Goal: Information Seeking & Learning: Learn about a topic

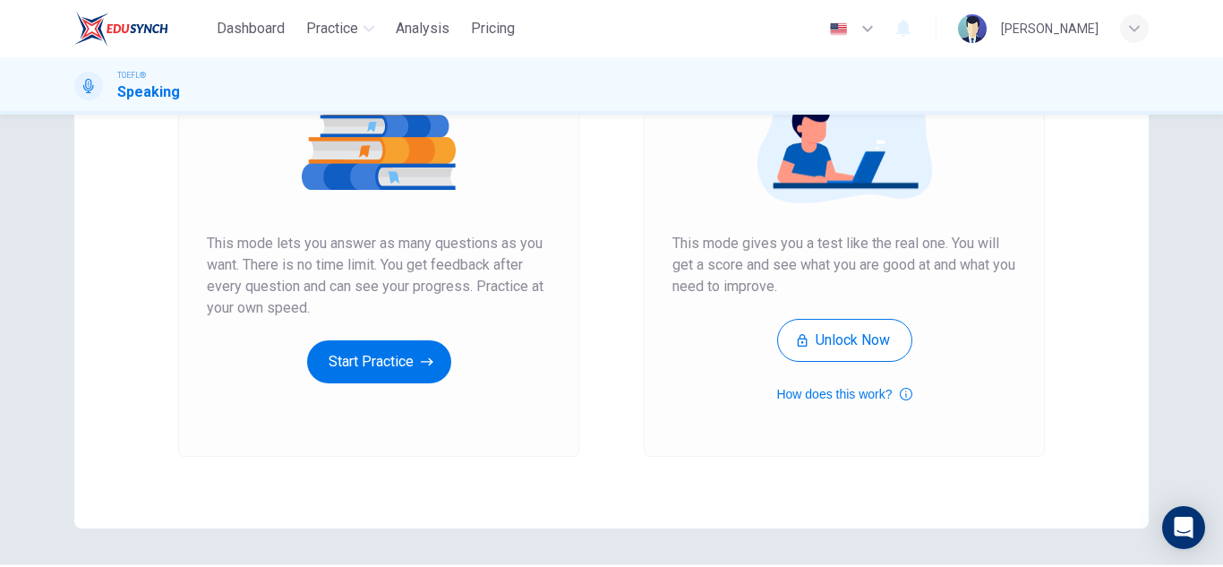
scroll to position [269, 0]
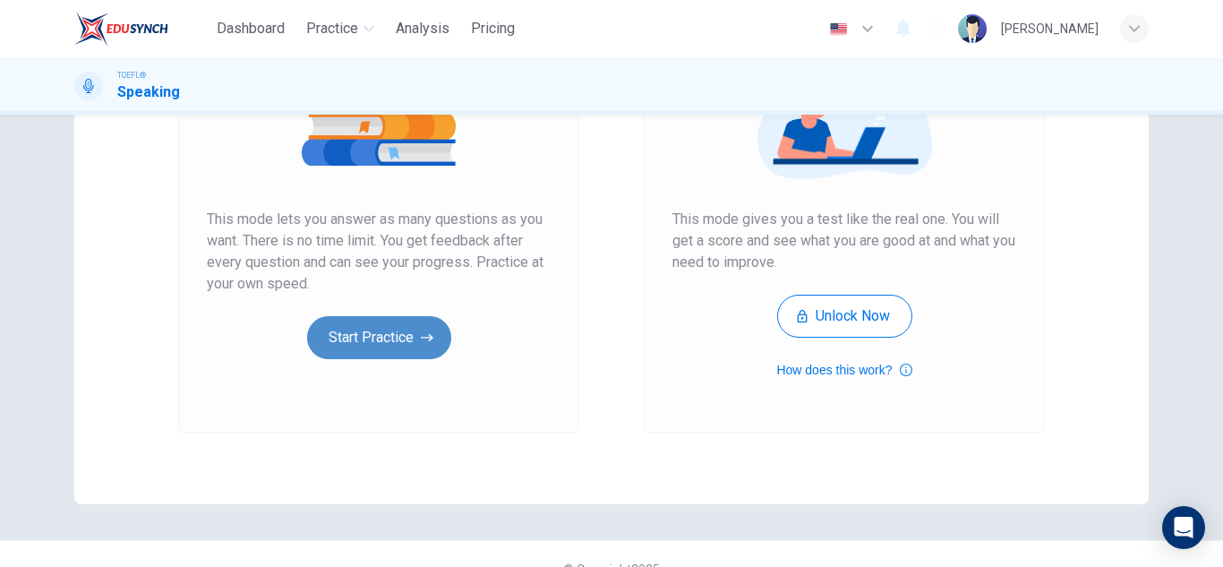
click at [391, 331] on button "Start Practice" at bounding box center [379, 337] width 144 height 43
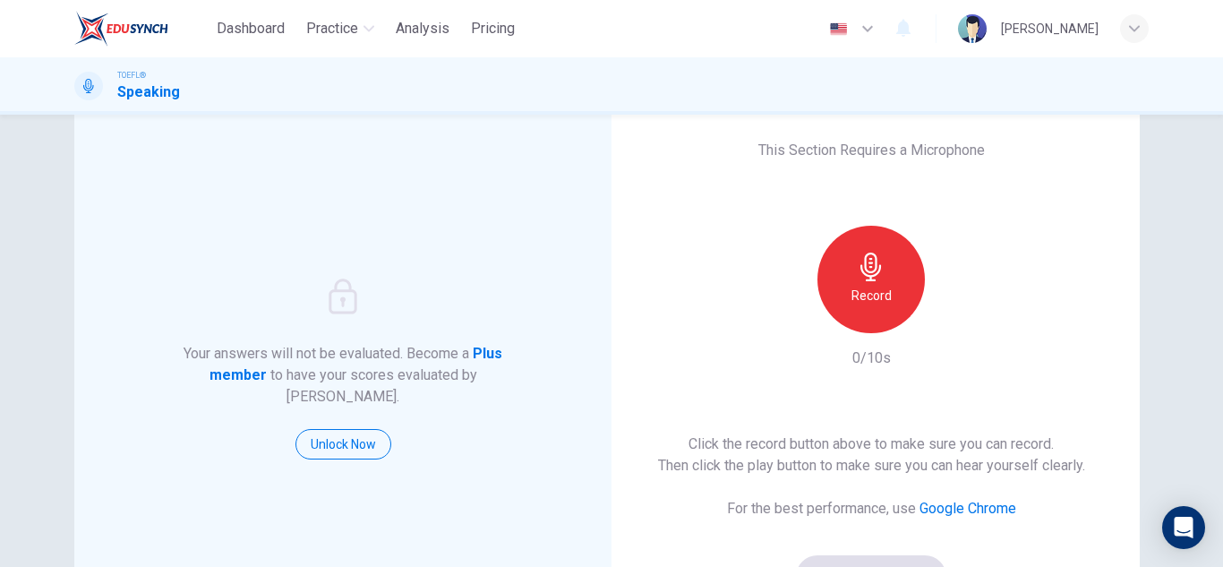
scroll to position [90, 0]
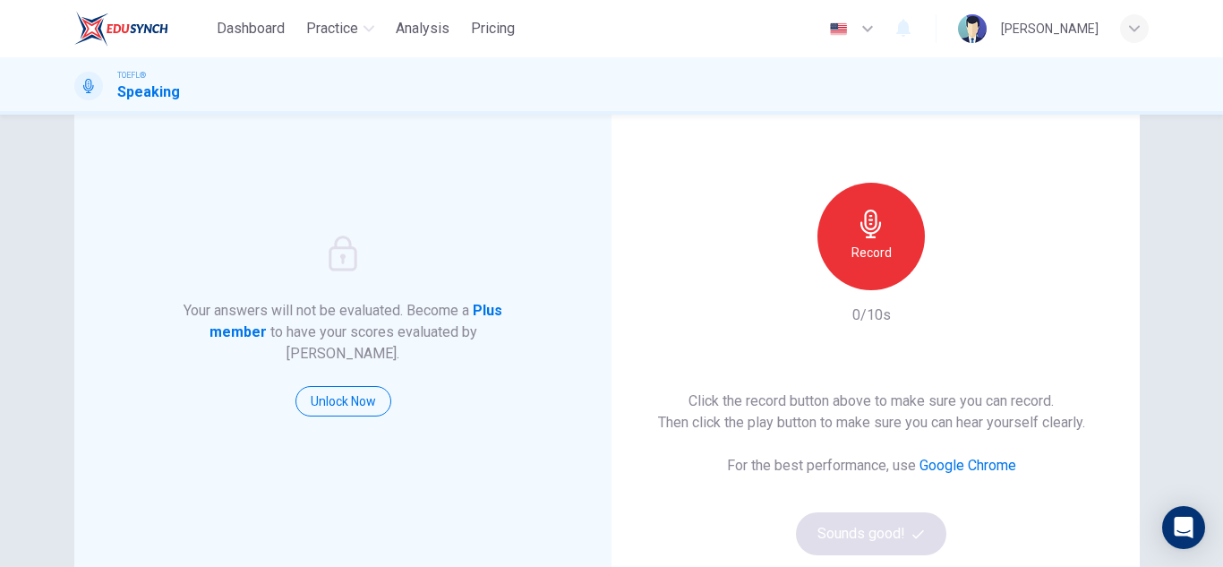
click at [870, 227] on icon "button" at bounding box center [870, 224] width 21 height 29
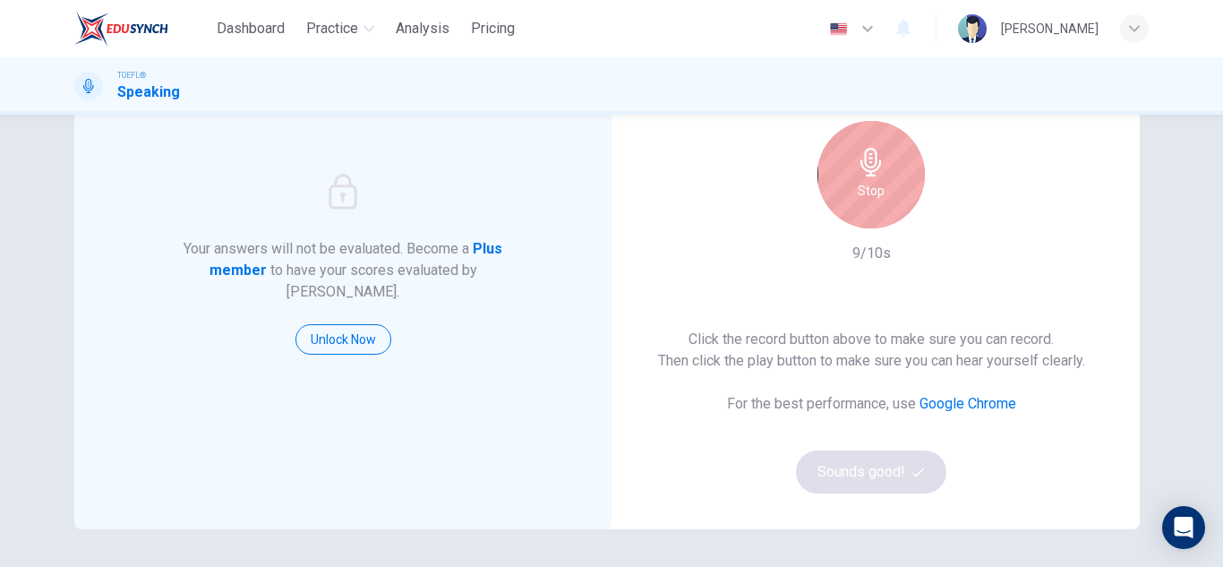
scroll to position [269, 0]
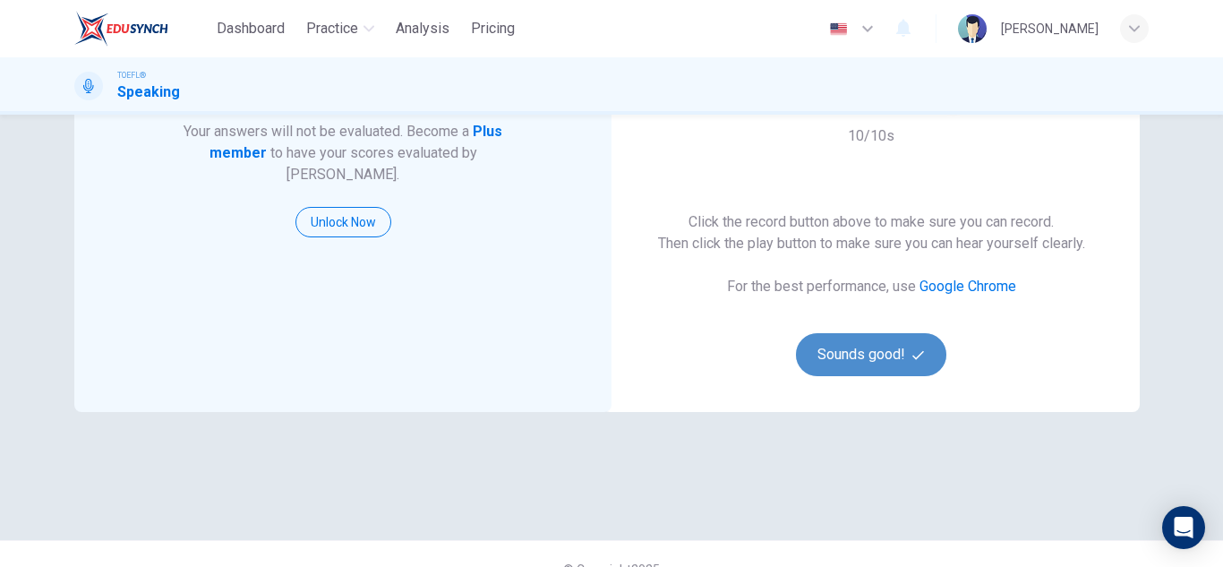
click at [889, 366] on button "Sounds good!" at bounding box center [871, 354] width 150 height 43
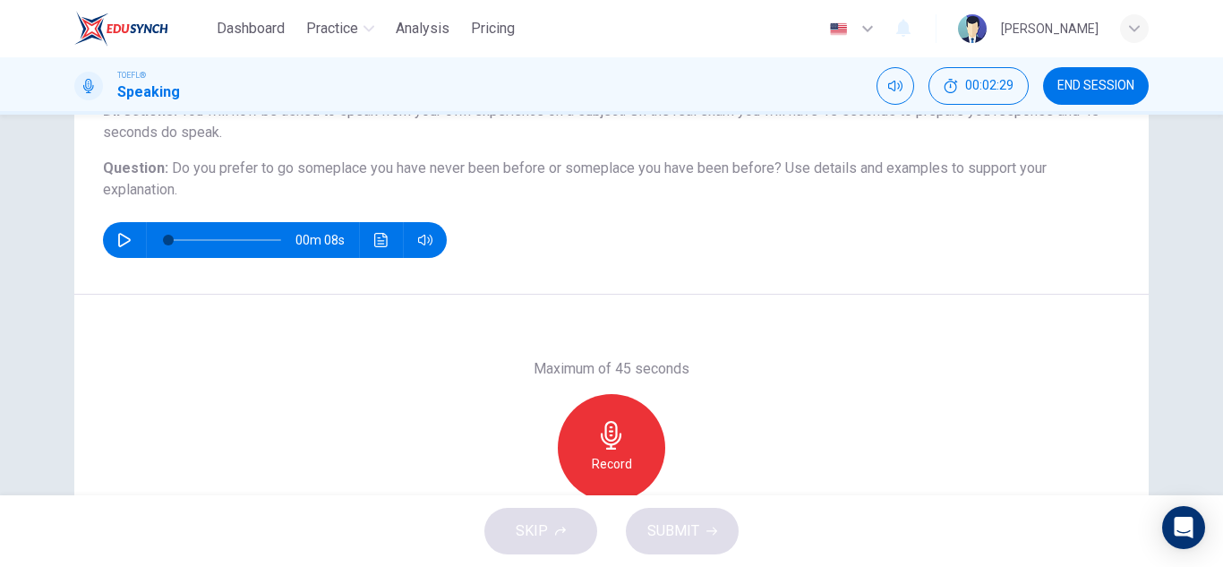
scroll to position [179, 0]
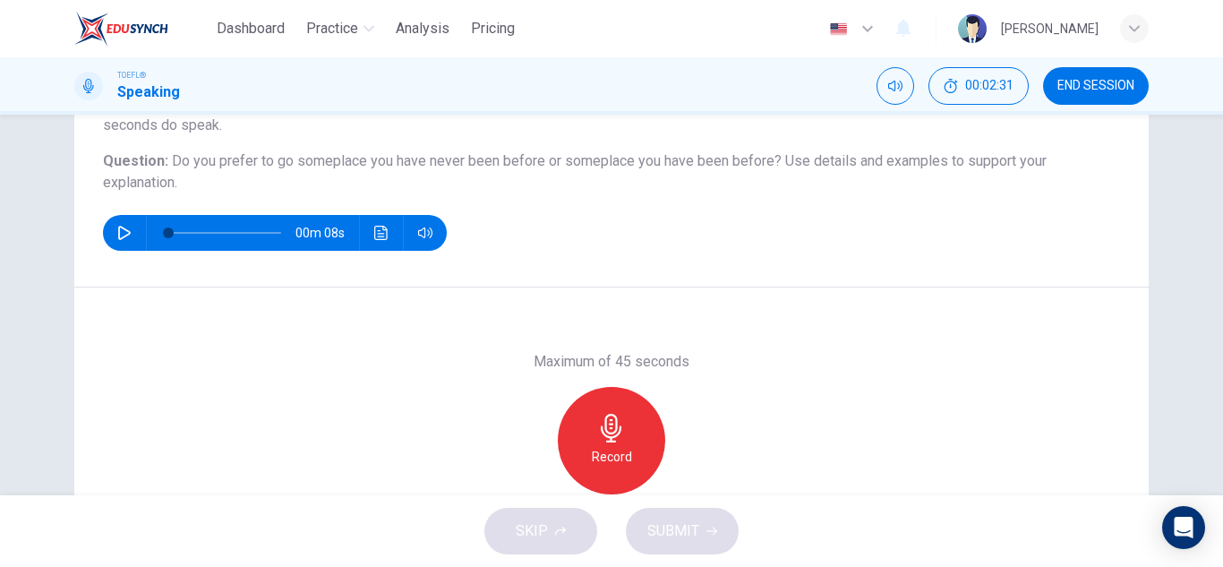
click at [118, 227] on icon "button" at bounding box center [124, 233] width 13 height 14
click at [809, 445] on div "Maximum of 45 seconds Record 0/45s" at bounding box center [611, 440] width 1074 height 306
type input "0"
click at [788, 440] on div "Maximum of 45 seconds Record 0/45s" at bounding box center [611, 440] width 1074 height 306
click at [607, 458] on h6 "Record" at bounding box center [612, 456] width 40 height 21
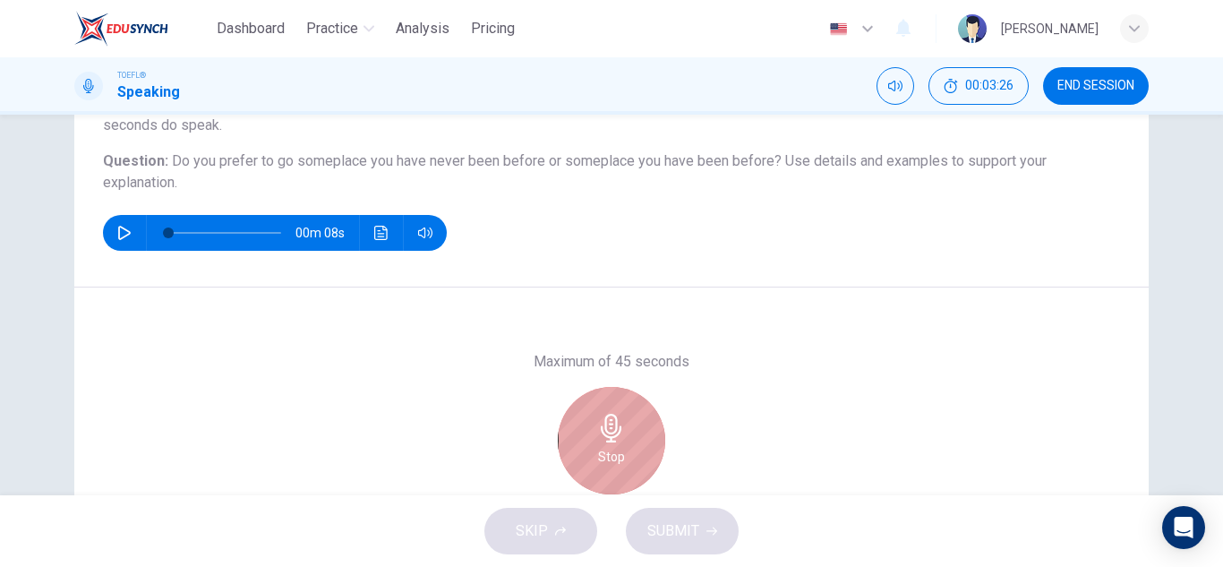
click at [612, 440] on icon "button" at bounding box center [611, 428] width 29 height 29
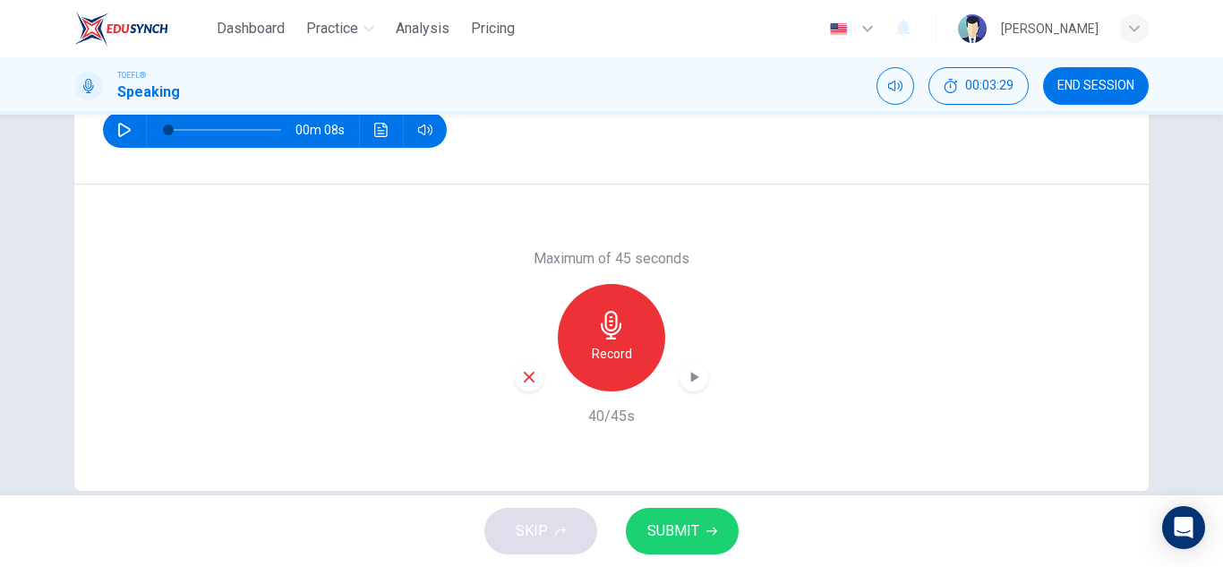
scroll to position [313, 0]
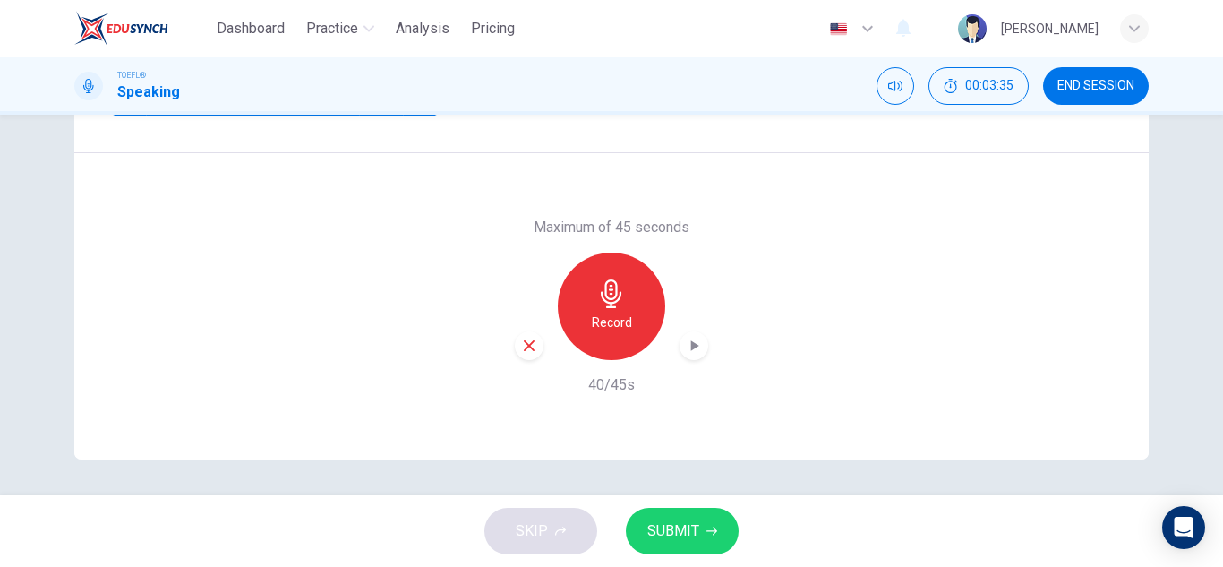
click at [695, 343] on icon "button" at bounding box center [694, 346] width 18 height 18
click at [788, 394] on div "Maximum of 45 seconds Record 40/45s" at bounding box center [611, 306] width 1074 height 306
click at [682, 529] on span "SUBMIT" at bounding box center [673, 530] width 52 height 25
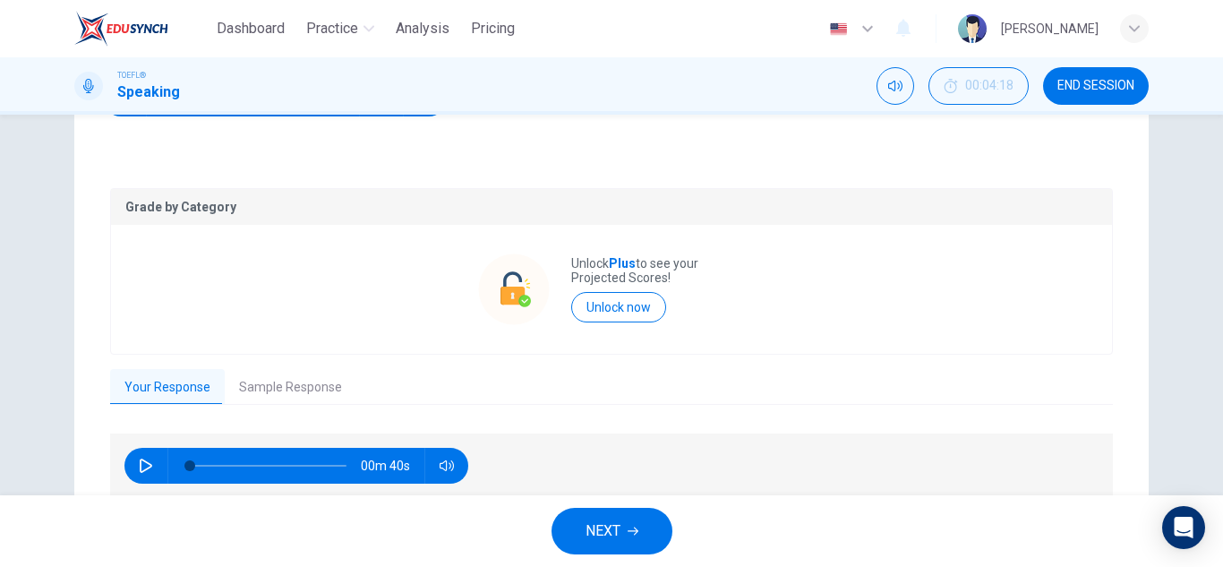
scroll to position [390, 0]
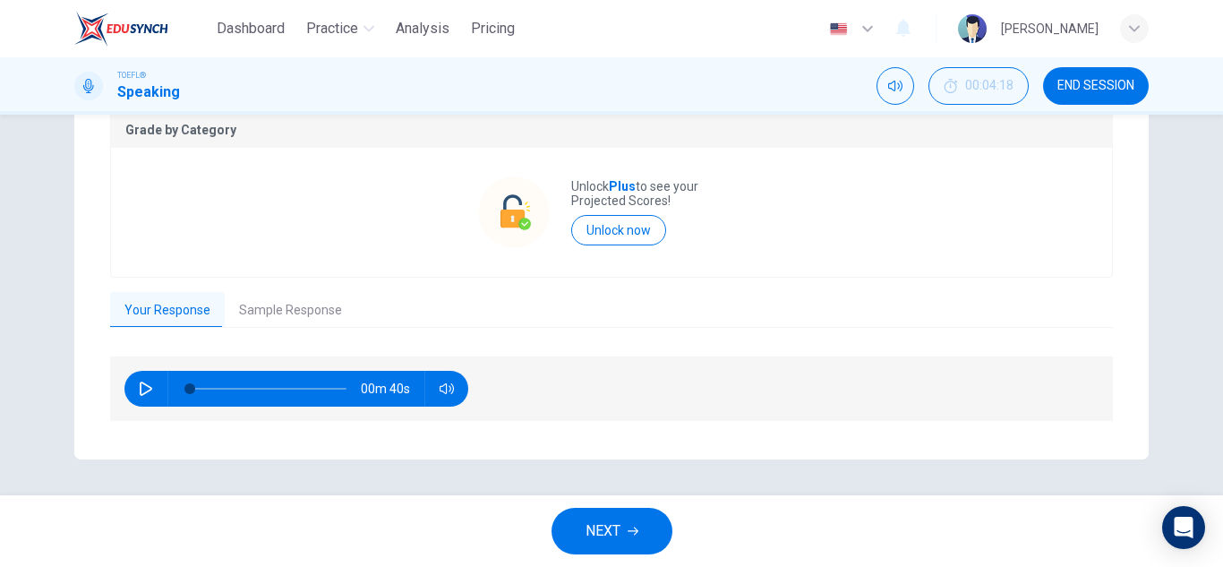
click at [279, 321] on button "Sample Response" at bounding box center [291, 311] width 132 height 38
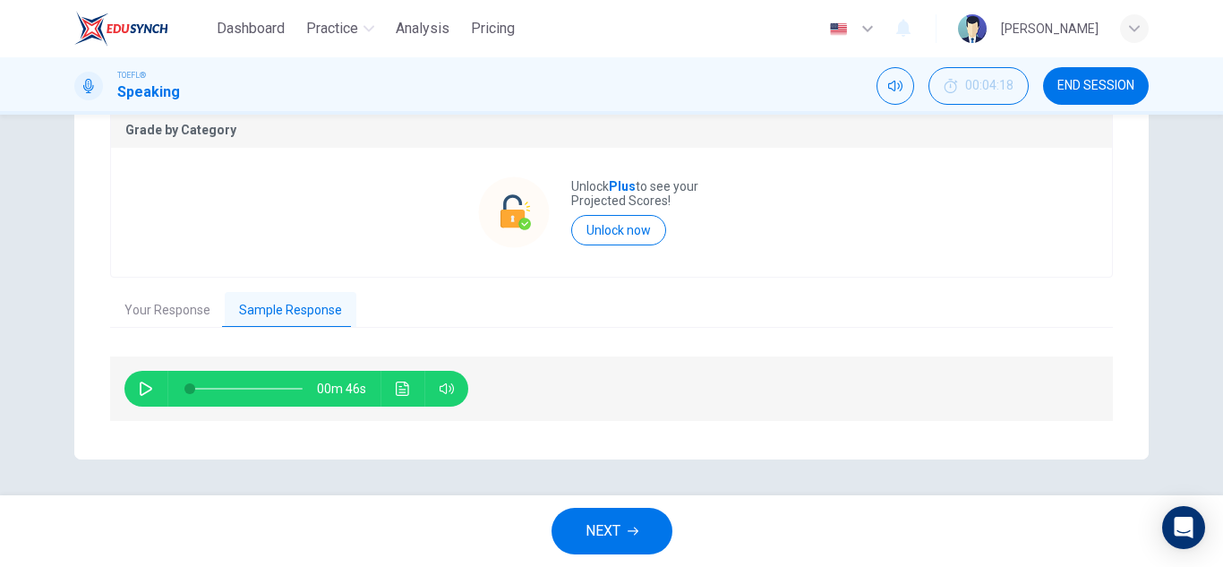
click at [150, 382] on button "button" at bounding box center [146, 389] width 29 height 36
click at [139, 386] on icon "button" at bounding box center [146, 388] width 14 height 14
type input "32"
click at [617, 533] on span "NEXT" at bounding box center [603, 530] width 35 height 25
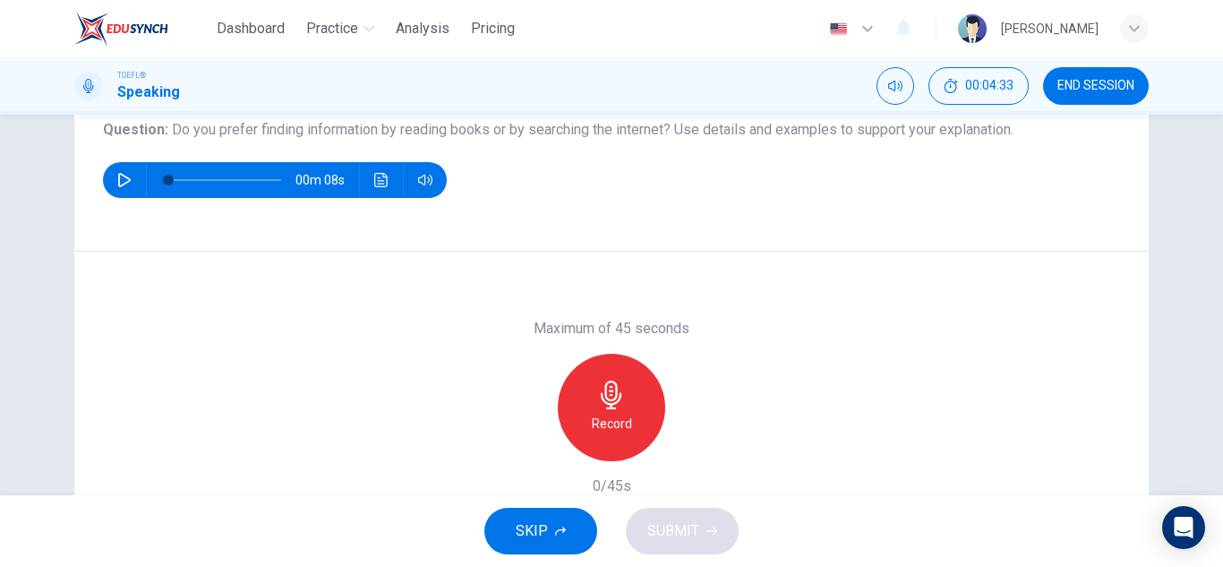
scroll to position [179, 0]
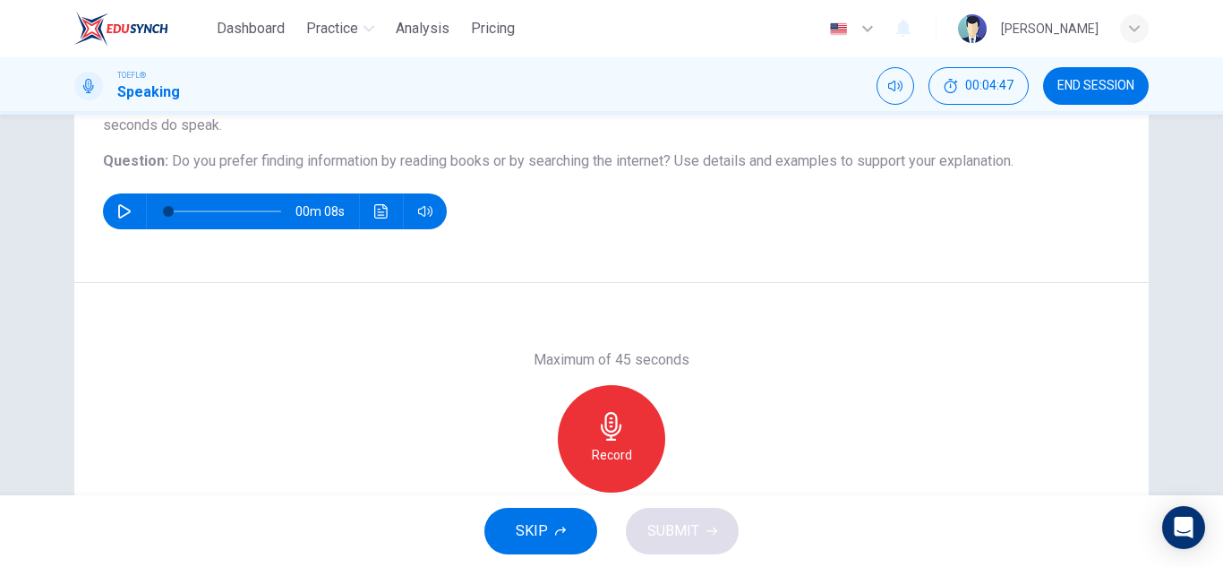
click at [633, 429] on div "Record" at bounding box center [611, 438] width 107 height 107
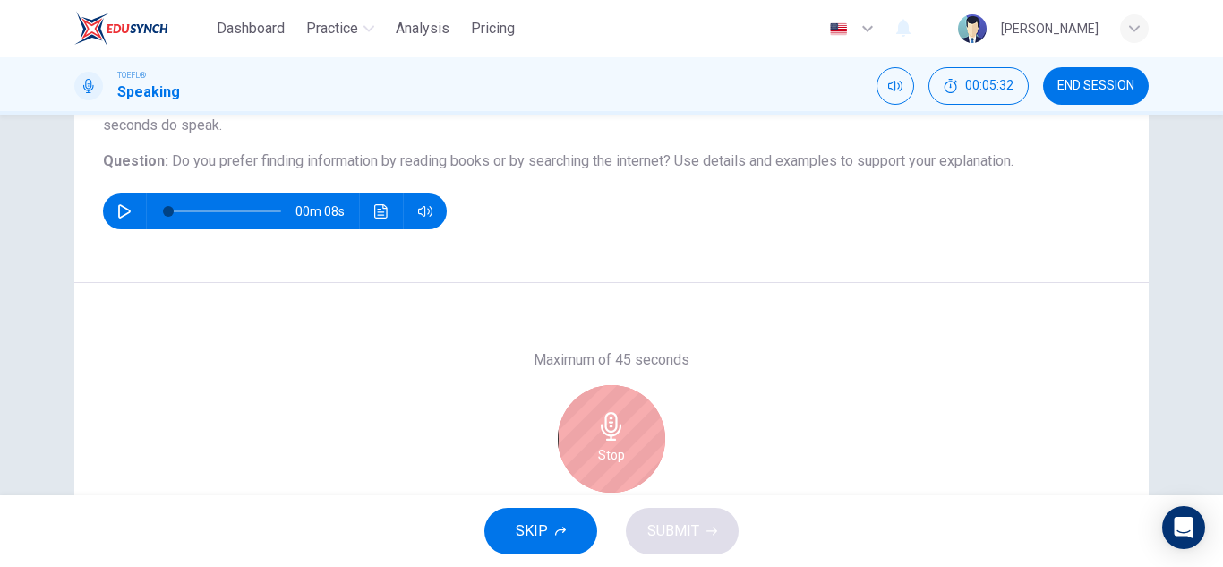
click at [617, 420] on icon "button" at bounding box center [611, 426] width 29 height 29
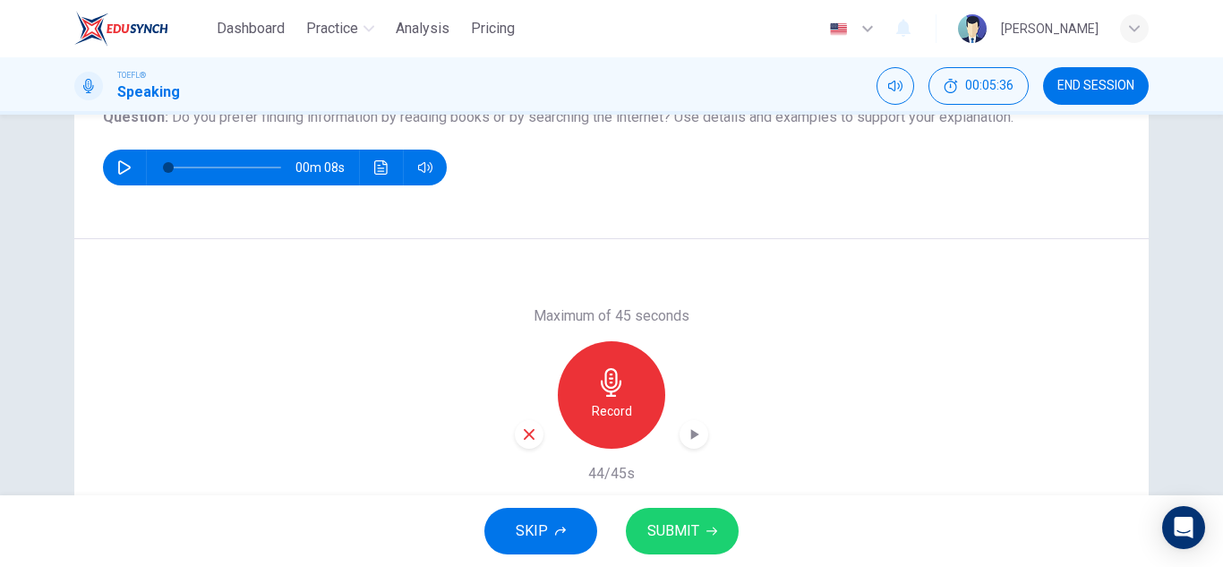
scroll to position [224, 0]
click at [532, 440] on icon "button" at bounding box center [529, 433] width 16 height 16
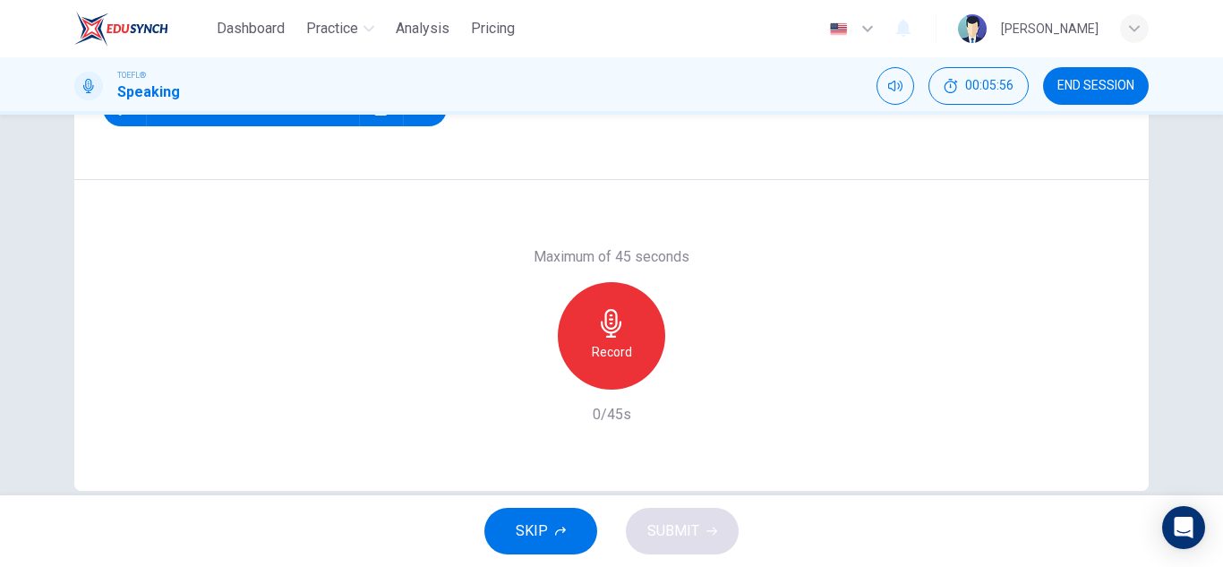
scroll to position [313, 0]
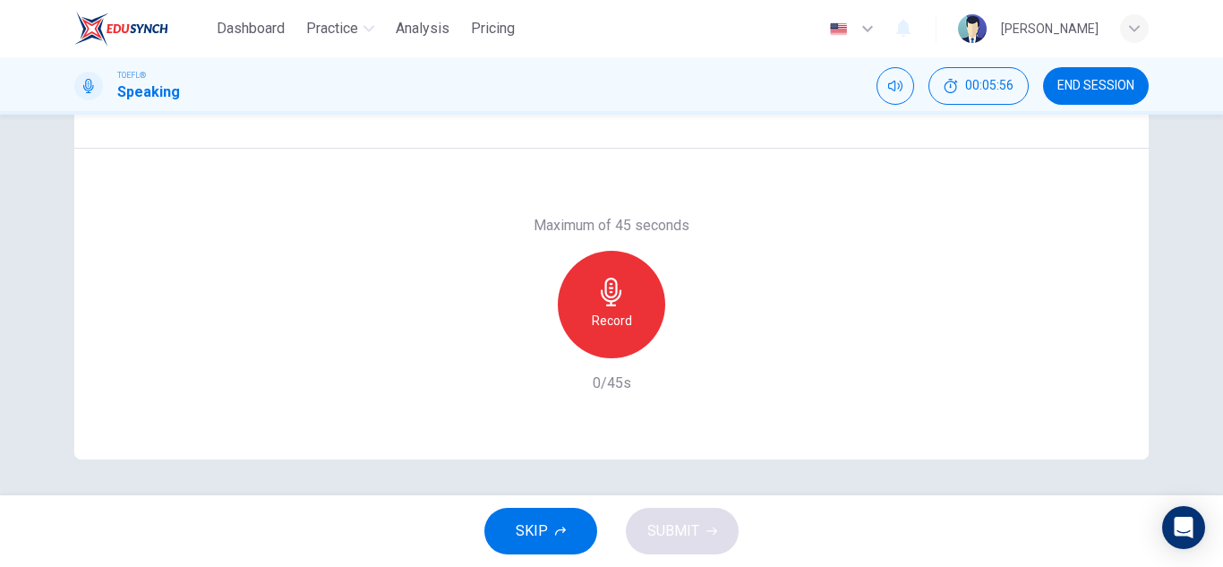
click at [624, 300] on div "Record" at bounding box center [611, 304] width 107 height 107
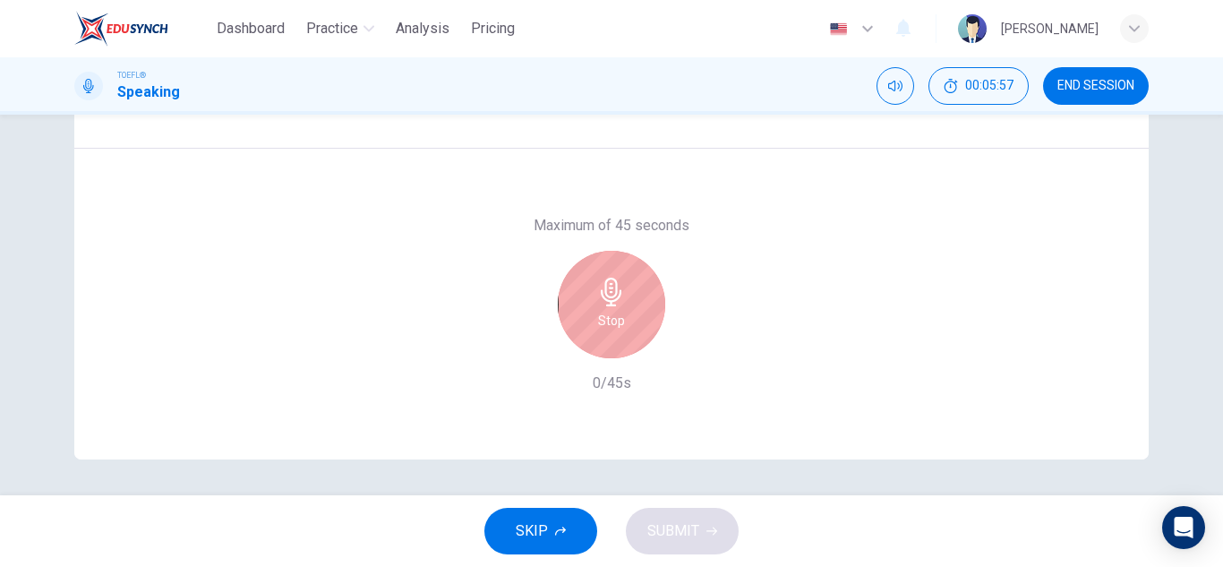
scroll to position [224, 0]
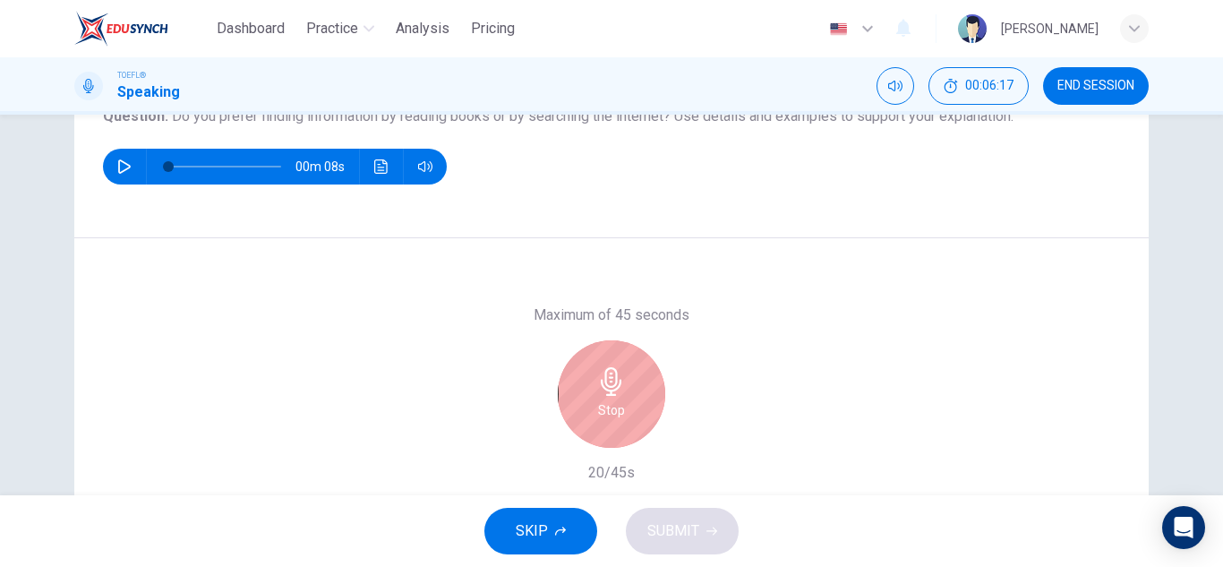
click at [608, 402] on h6 "Stop" at bounding box center [611, 409] width 27 height 21
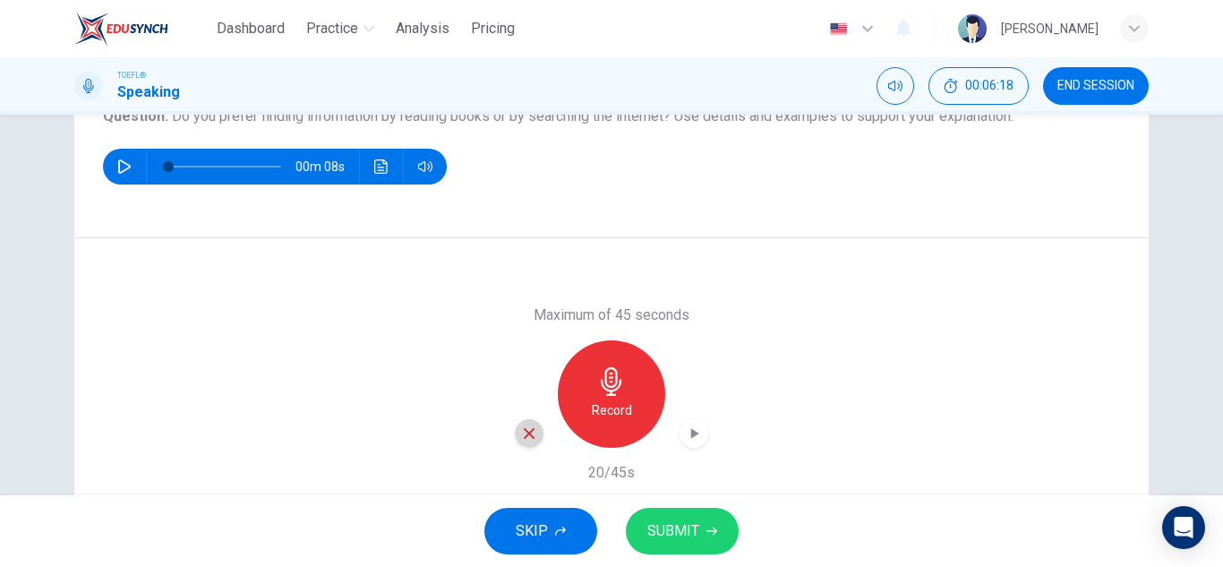
click at [515, 433] on div "button" at bounding box center [529, 433] width 29 height 29
click at [645, 416] on div "Record" at bounding box center [611, 393] width 107 height 107
click at [534, 432] on div "button" at bounding box center [529, 433] width 29 height 29
click at [623, 381] on div "Record" at bounding box center [611, 393] width 107 height 107
click at [697, 432] on icon "button" at bounding box center [694, 433] width 18 height 18
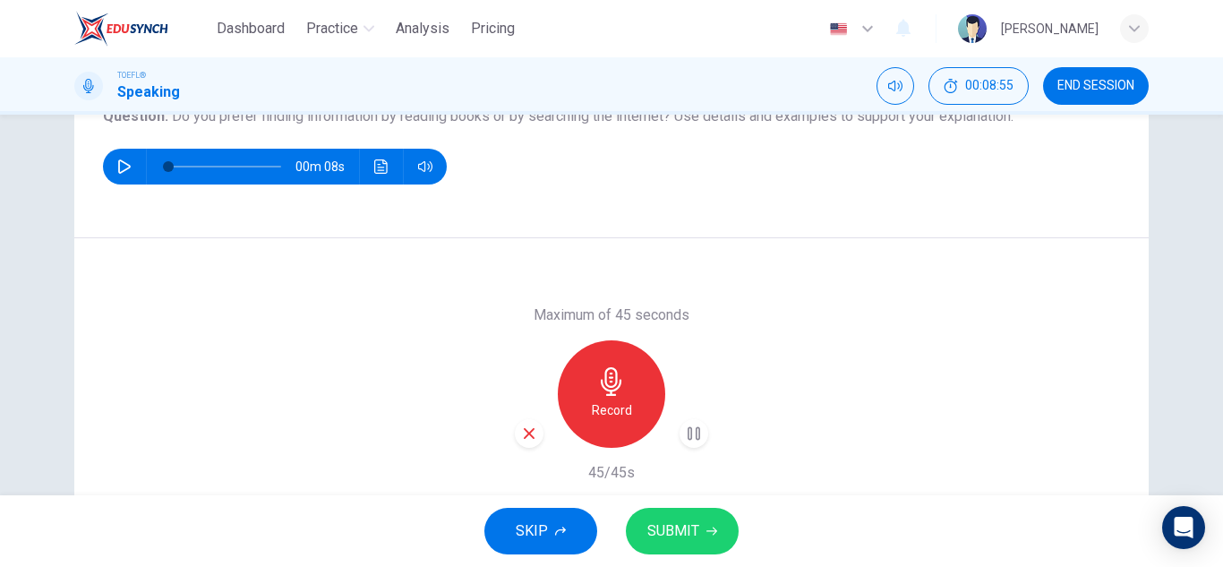
click at [679, 540] on span "SUBMIT" at bounding box center [673, 530] width 52 height 25
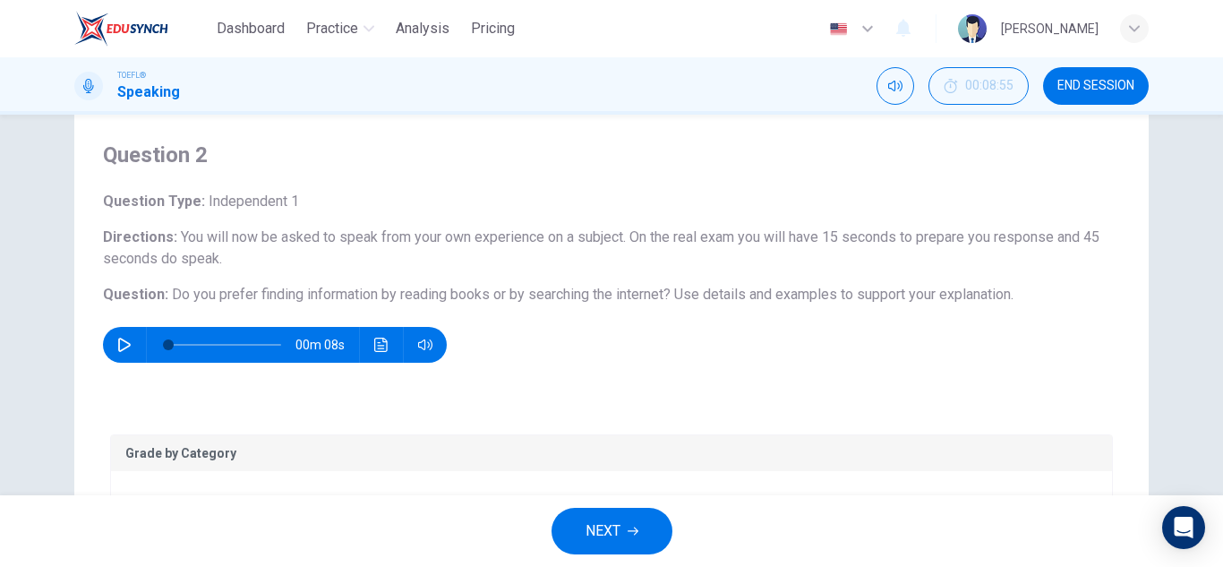
scroll to position [45, 0]
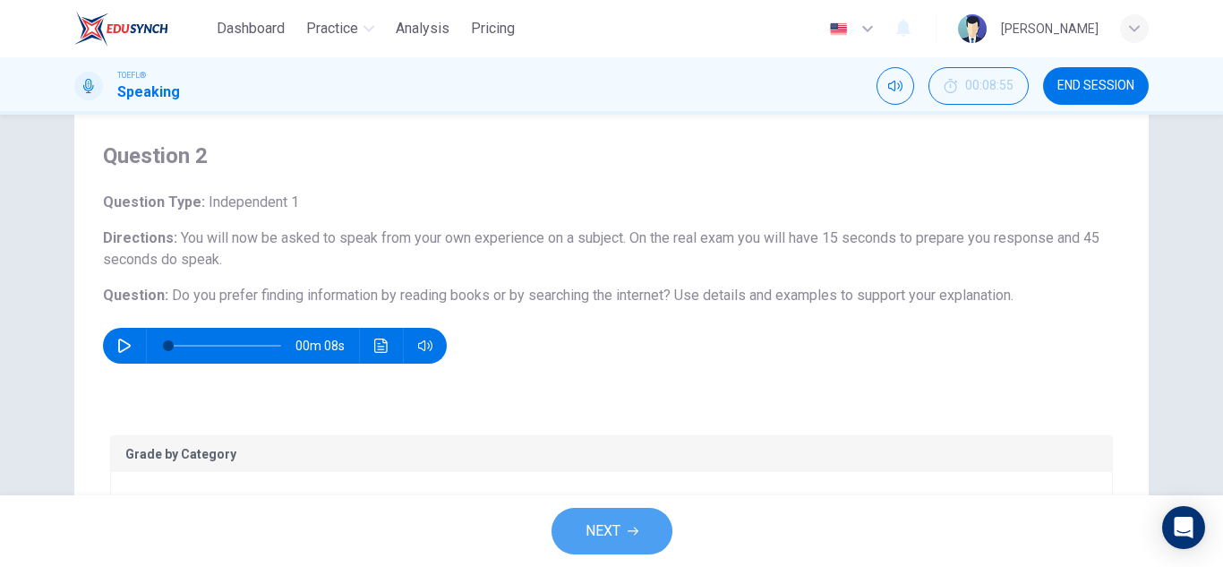
click at [629, 532] on icon "button" at bounding box center [633, 531] width 11 height 11
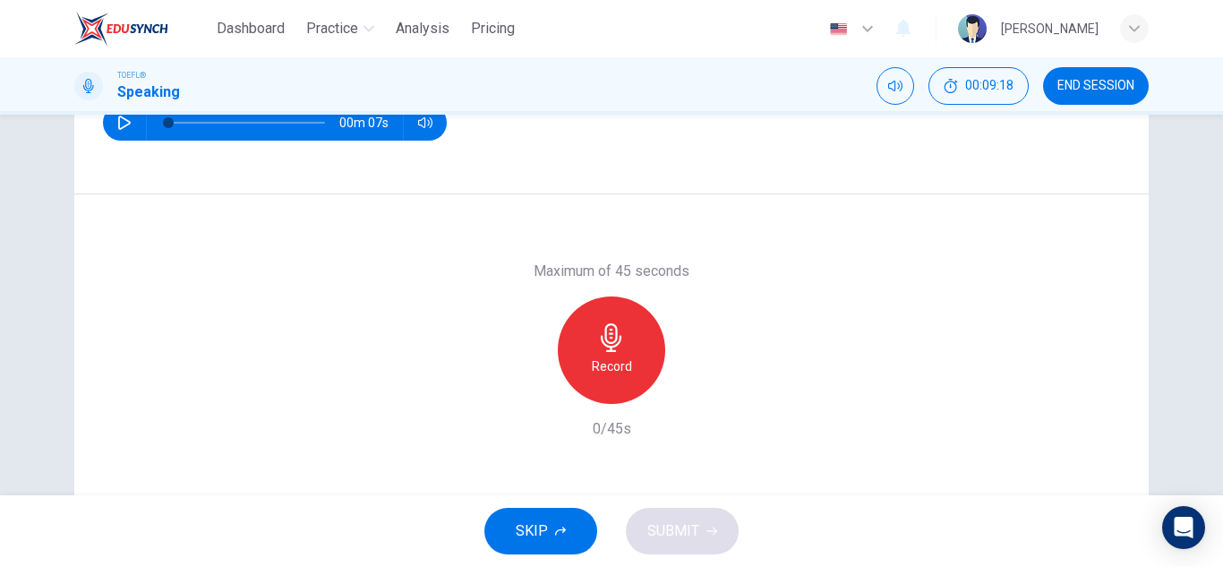
scroll to position [224, 0]
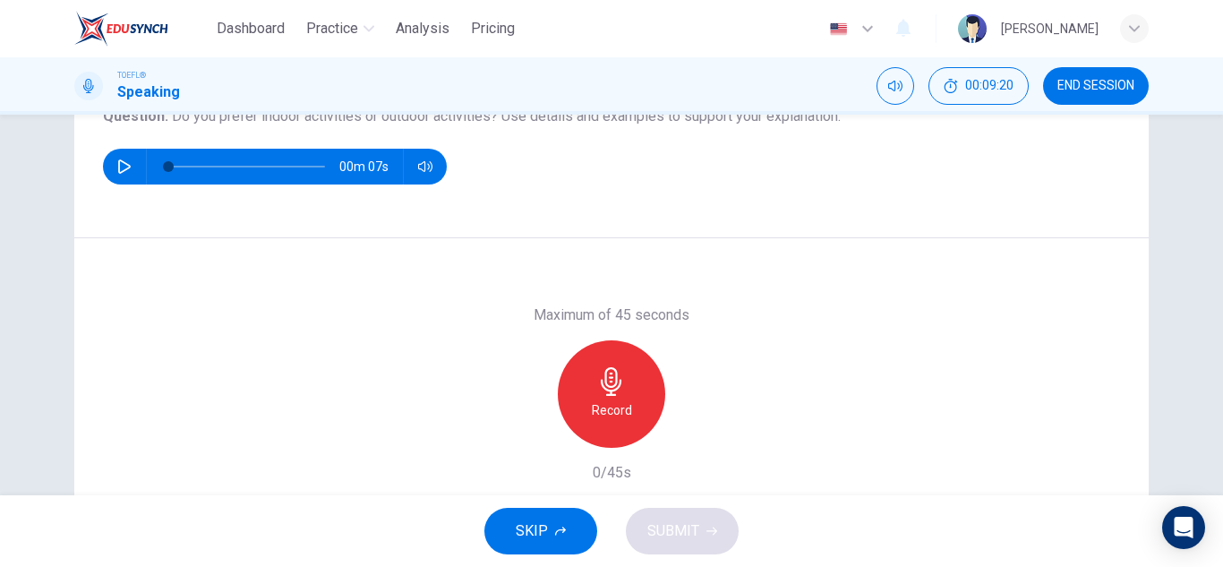
click at [110, 164] on button "button" at bounding box center [124, 167] width 29 height 36
type input "0"
click at [592, 403] on h6 "Record" at bounding box center [612, 409] width 40 height 21
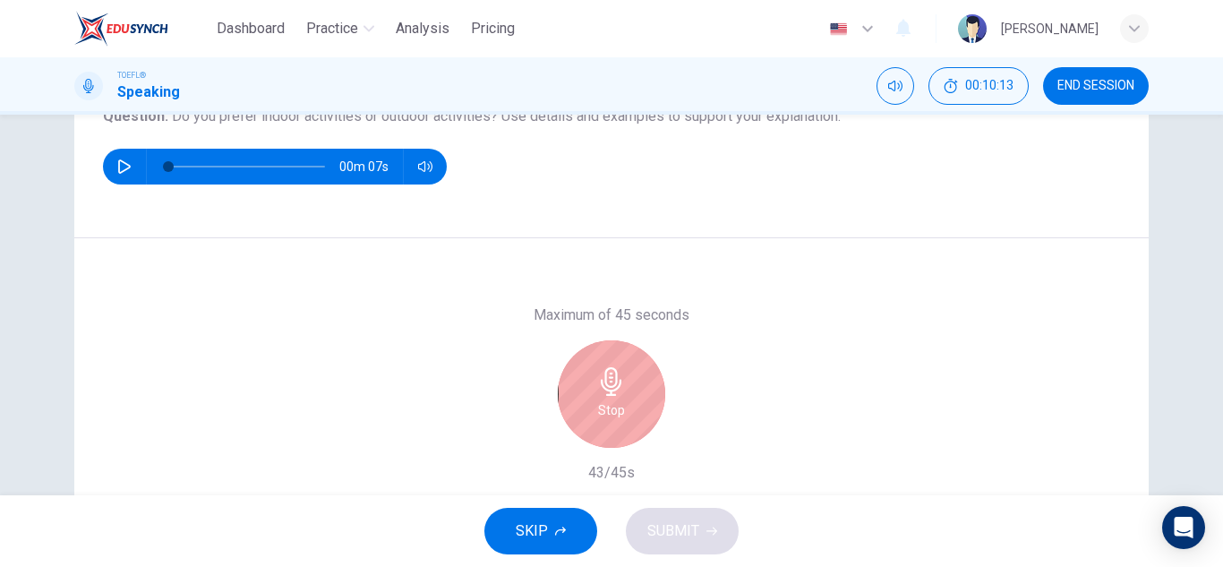
click at [587, 394] on div "Stop" at bounding box center [611, 393] width 107 height 107
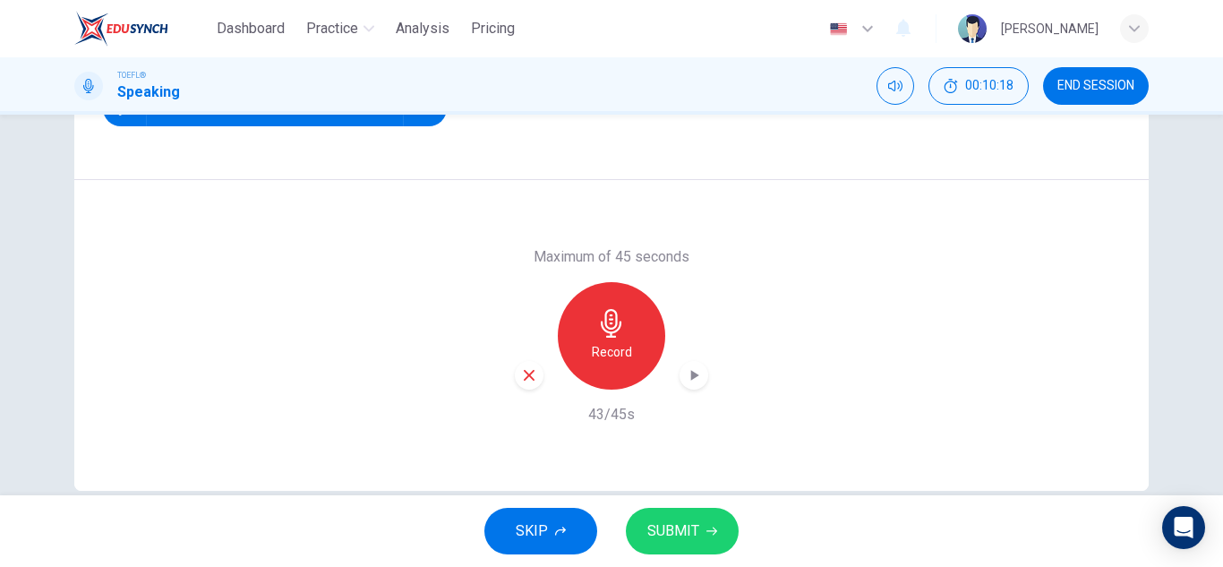
scroll to position [313, 0]
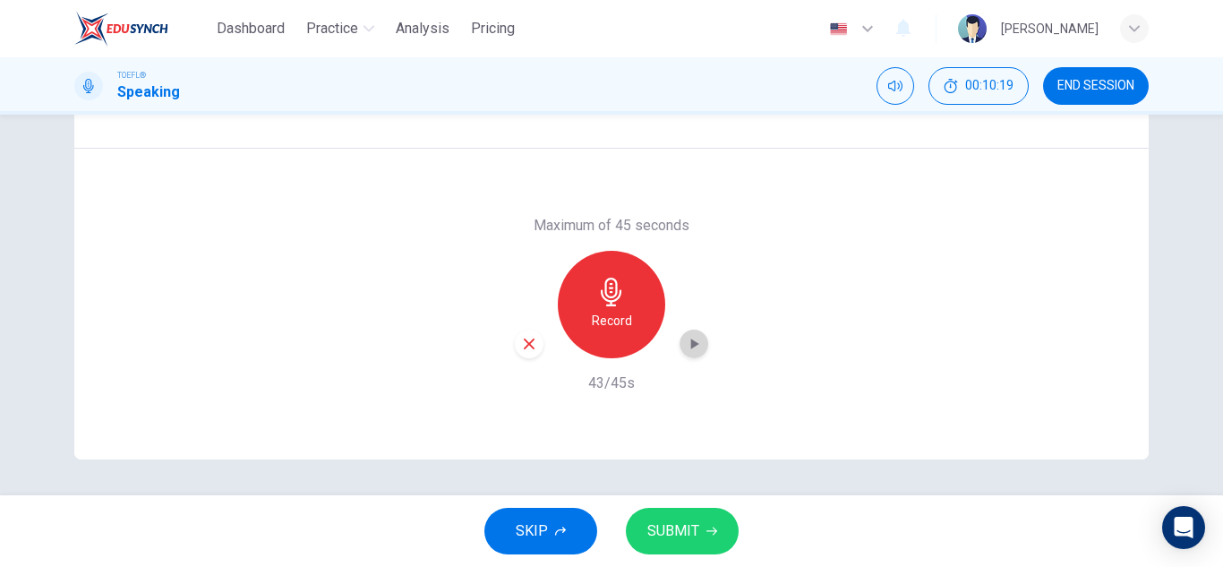
click at [685, 338] on icon "button" at bounding box center [694, 344] width 18 height 18
click at [694, 537] on span "SUBMIT" at bounding box center [673, 530] width 52 height 25
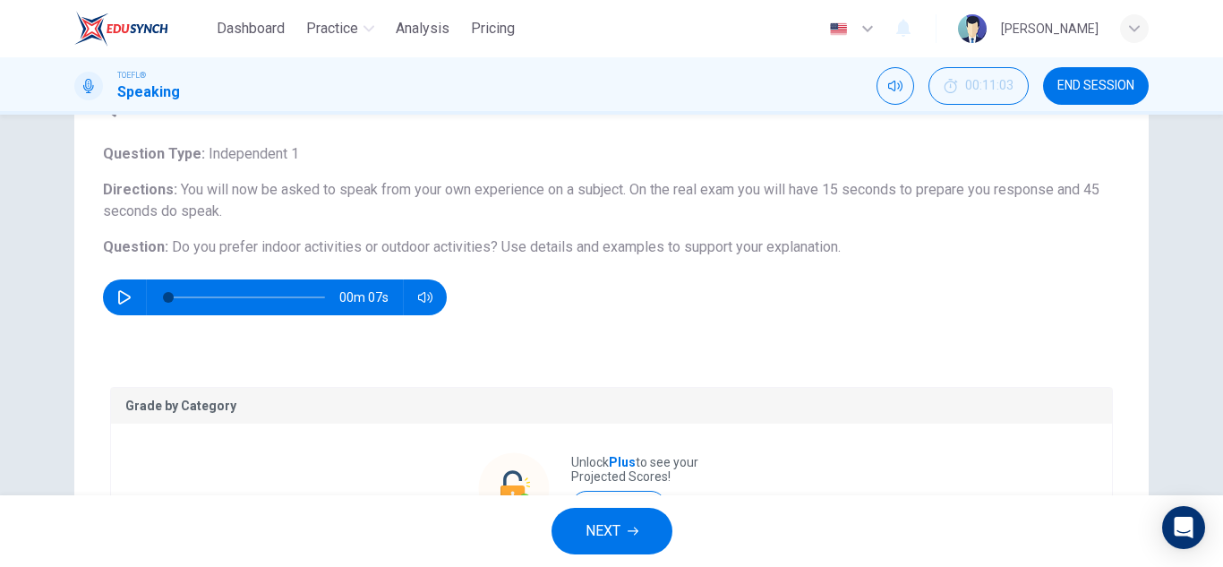
scroll to position [134, 0]
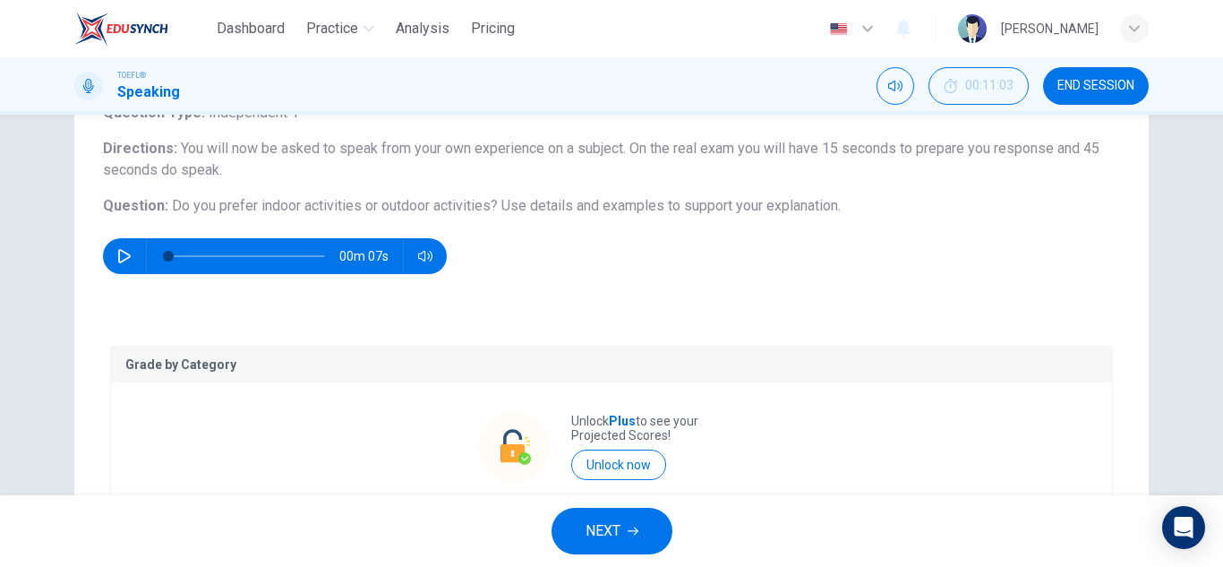
click at [638, 539] on button "NEXT" at bounding box center [612, 531] width 121 height 47
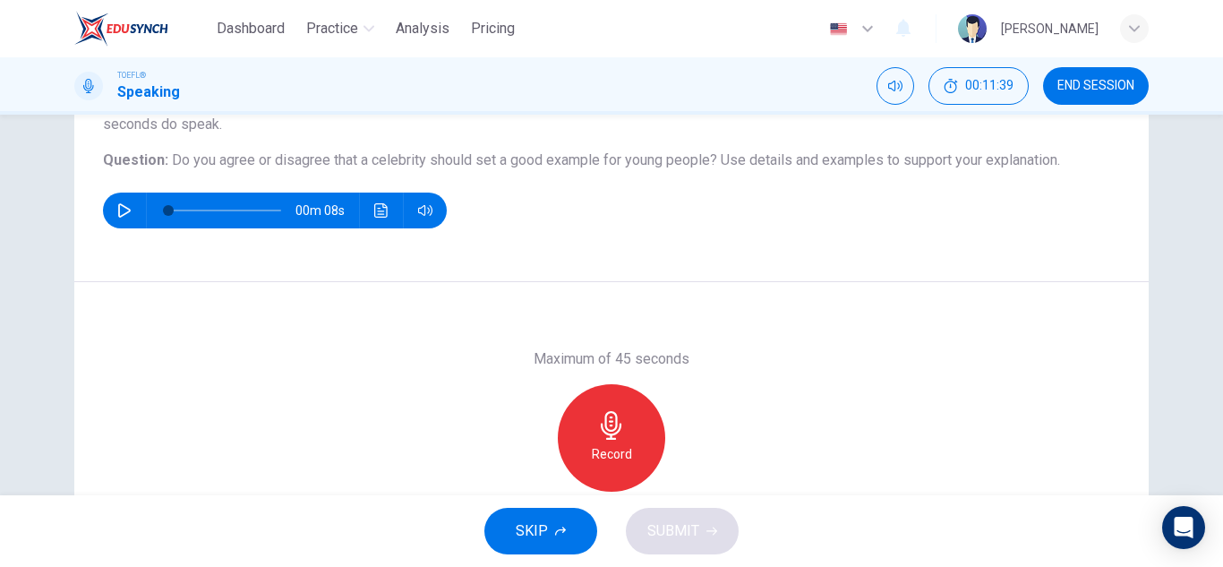
scroll to position [224, 0]
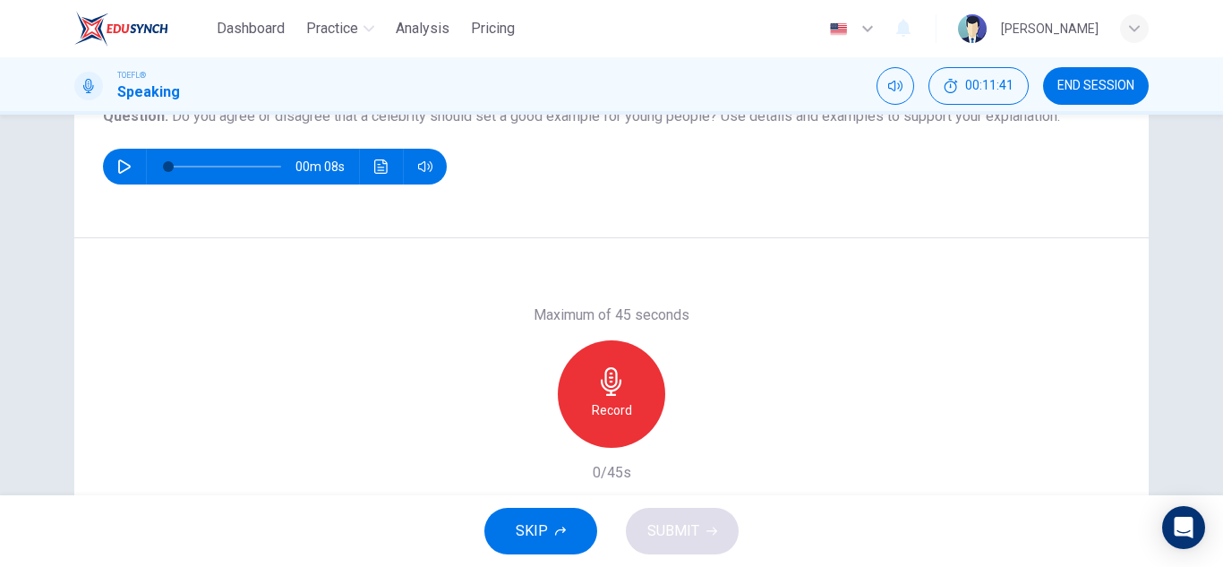
click at [612, 409] on h6 "Record" at bounding box center [612, 409] width 40 height 21
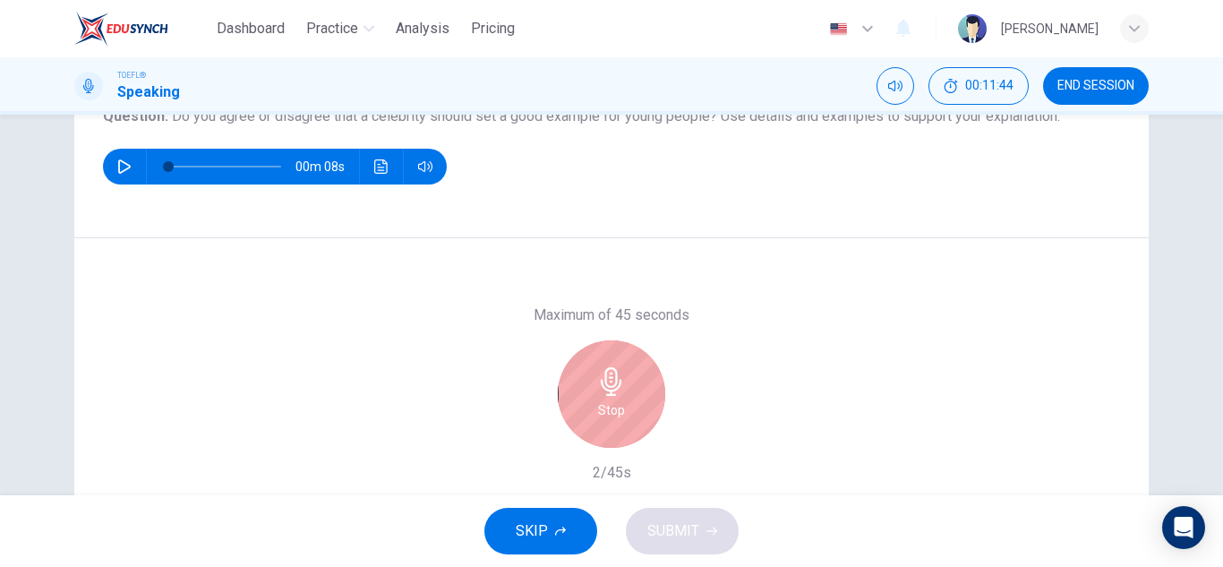
click at [620, 345] on div "Stop" at bounding box center [611, 393] width 107 height 107
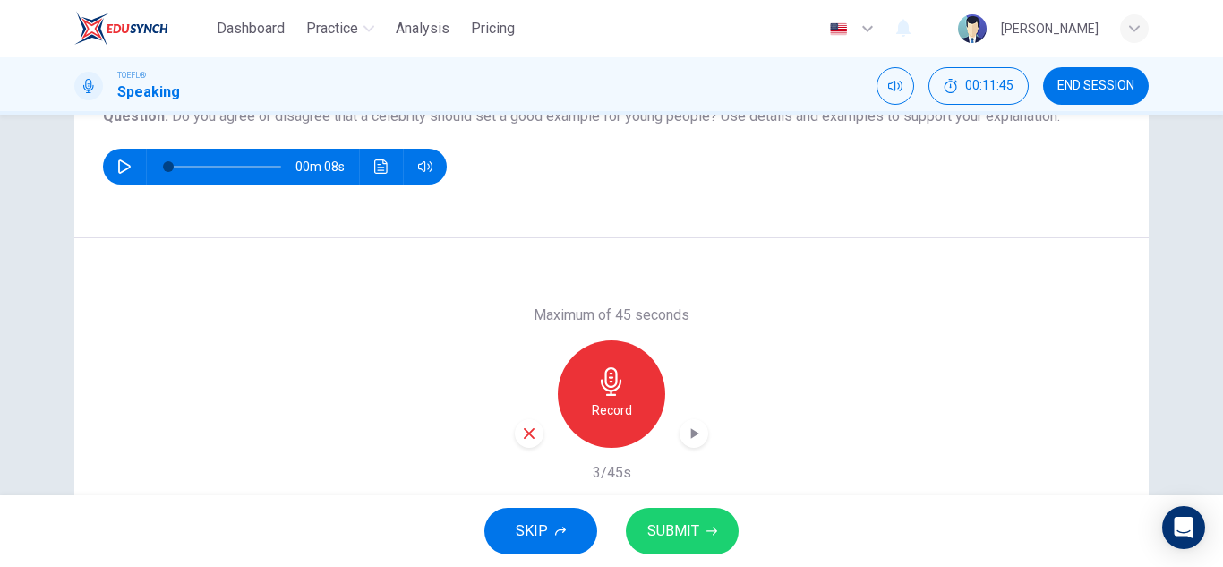
click at [525, 440] on icon "button" at bounding box center [529, 433] width 16 height 16
click at [614, 406] on h6 "Record" at bounding box center [612, 409] width 40 height 21
click at [524, 438] on icon "button" at bounding box center [529, 433] width 16 height 16
click at [598, 403] on h6 "Record" at bounding box center [612, 409] width 40 height 21
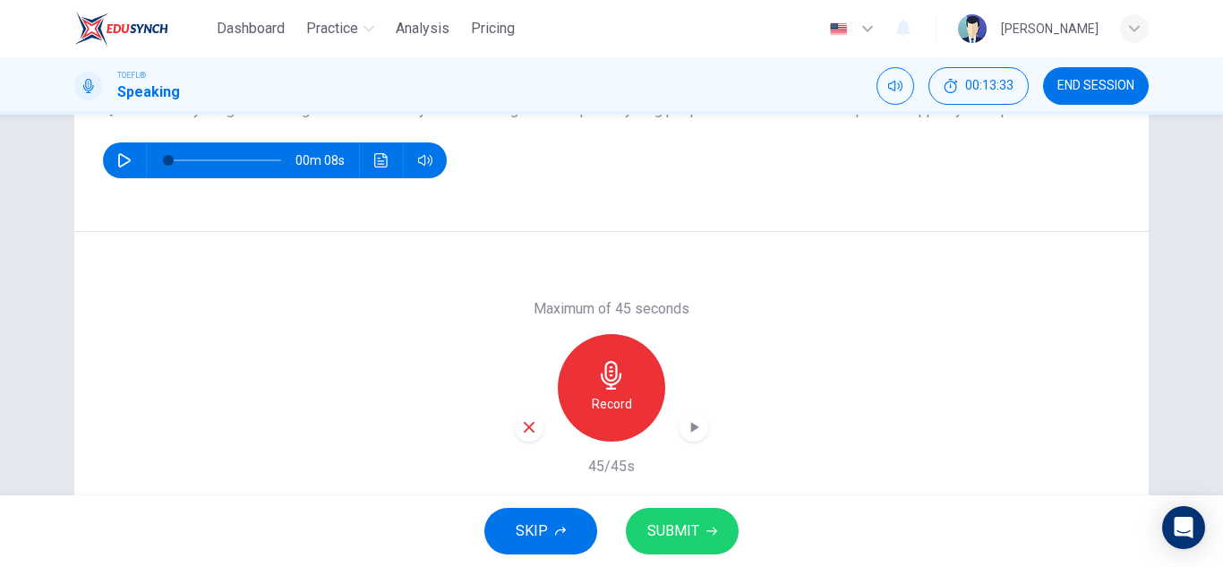
scroll to position [313, 0]
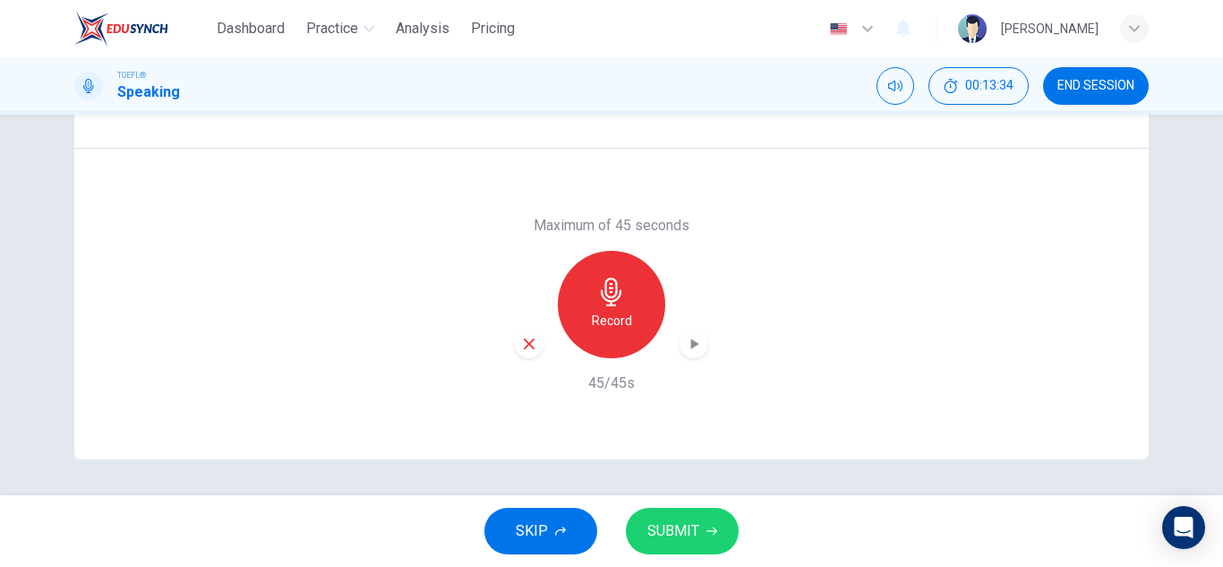
click at [521, 344] on icon "button" at bounding box center [529, 344] width 16 height 16
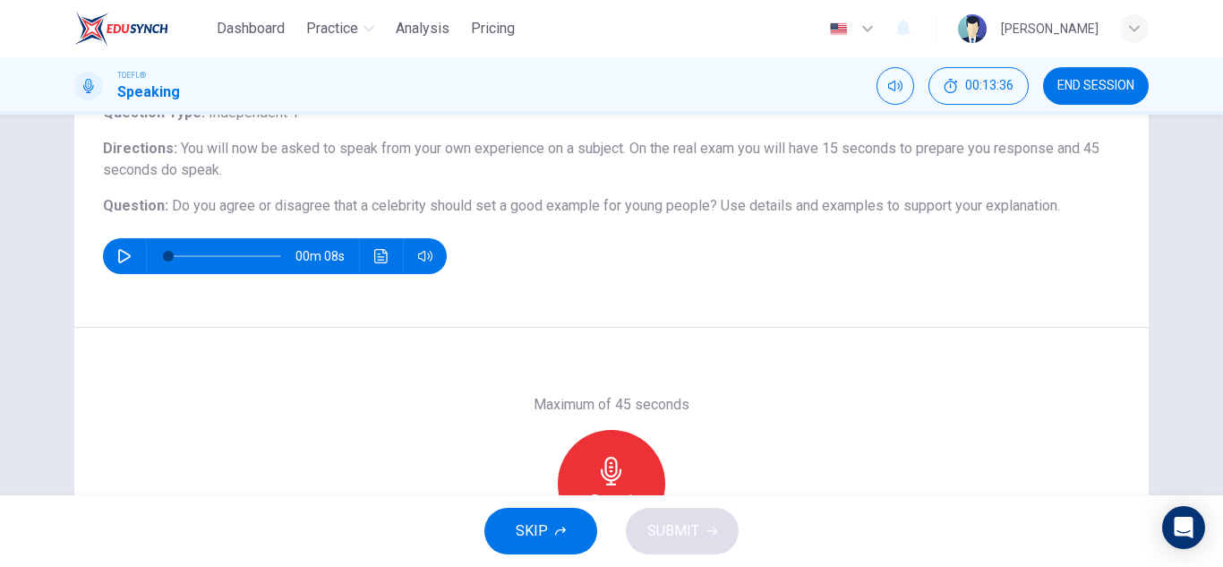
scroll to position [224, 0]
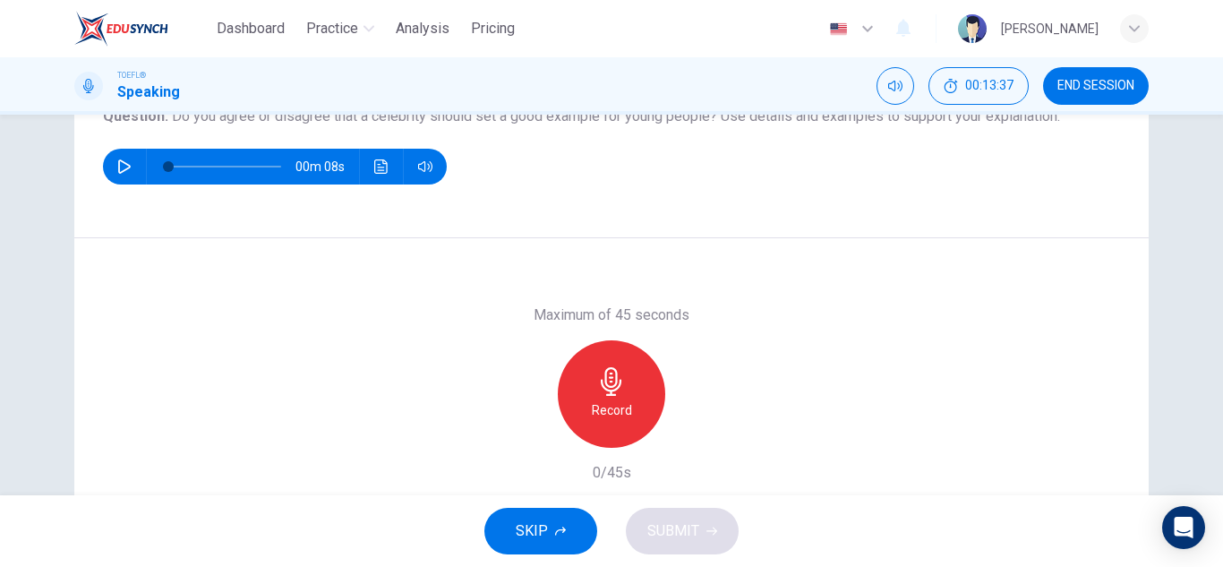
click at [646, 389] on div "Record" at bounding box center [611, 393] width 107 height 107
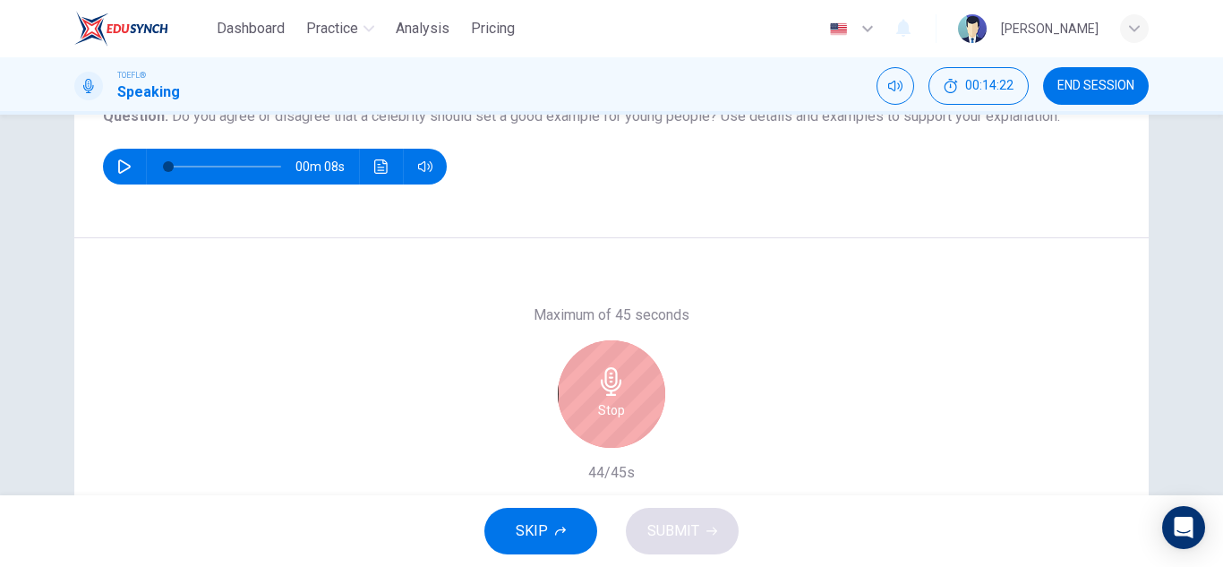
click at [598, 411] on h6 "Stop" at bounding box center [611, 409] width 27 height 21
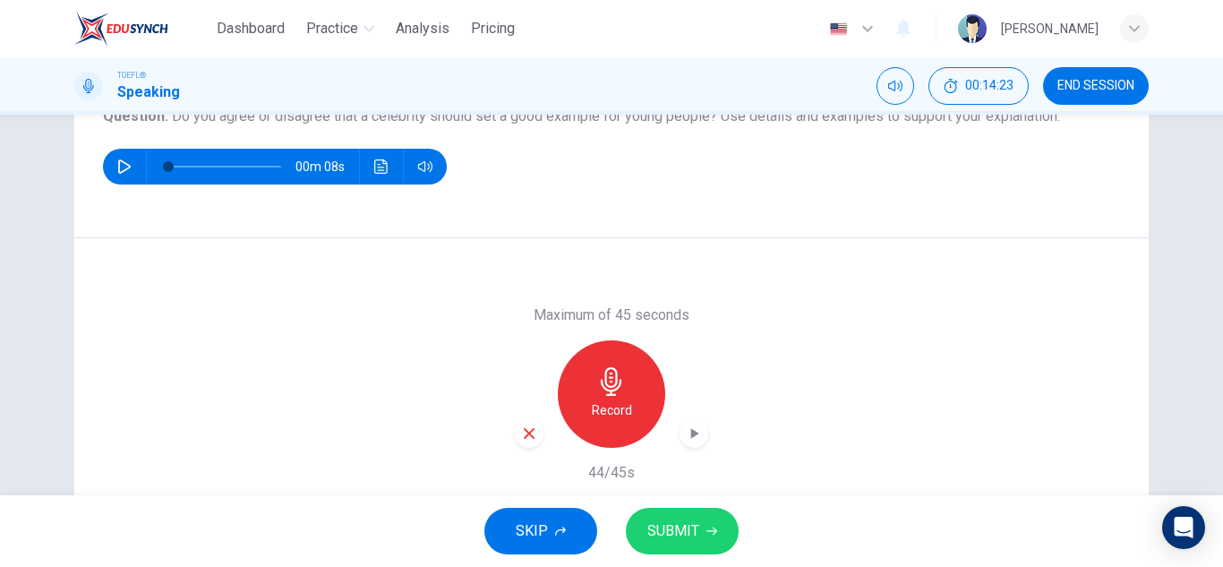
click at [692, 544] on button "SUBMIT" at bounding box center [682, 531] width 113 height 47
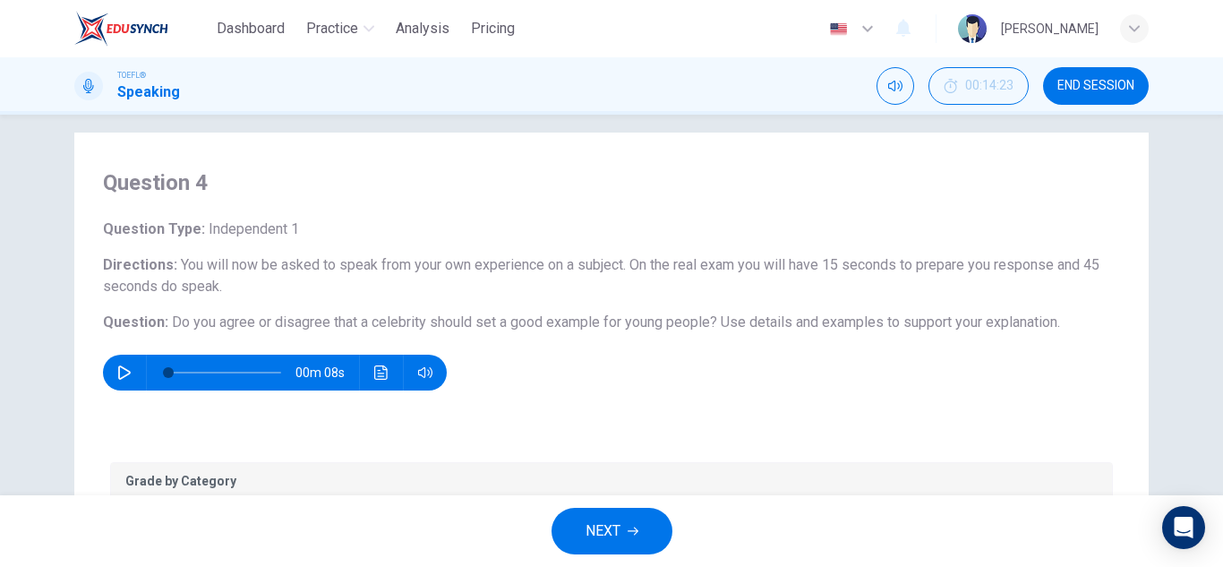
scroll to position [0, 0]
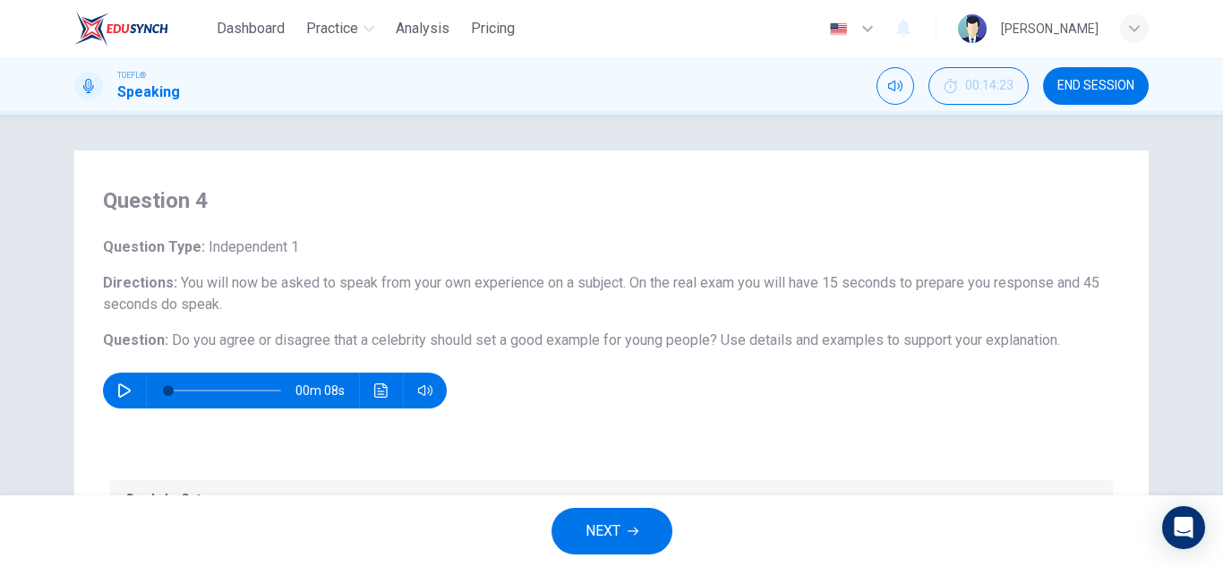
click at [641, 525] on button "NEXT" at bounding box center [612, 531] width 121 height 47
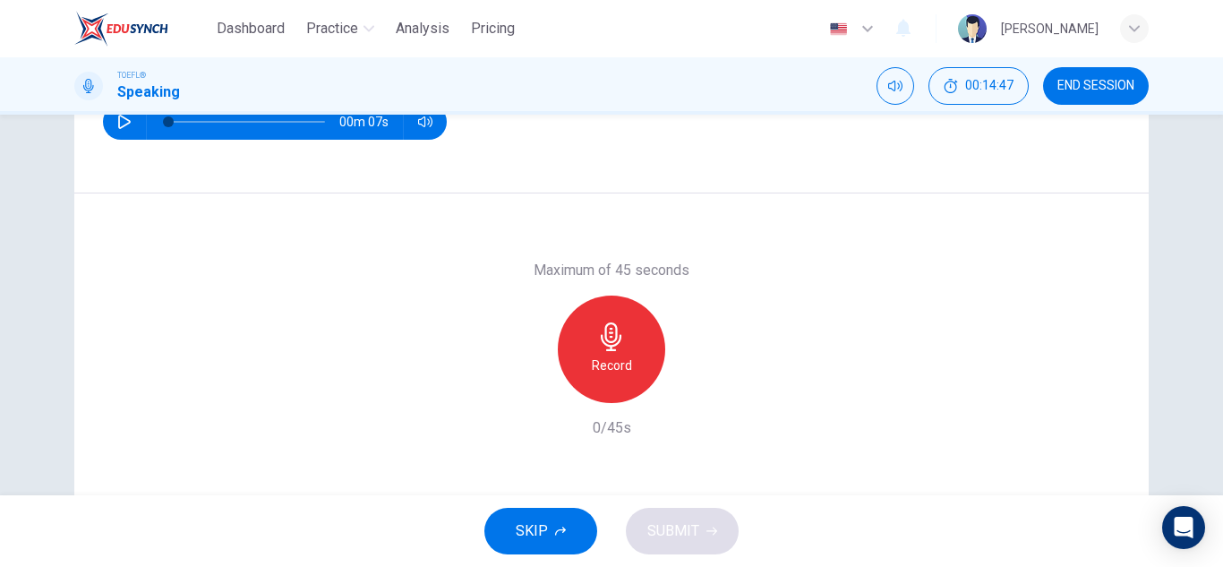
scroll to position [179, 0]
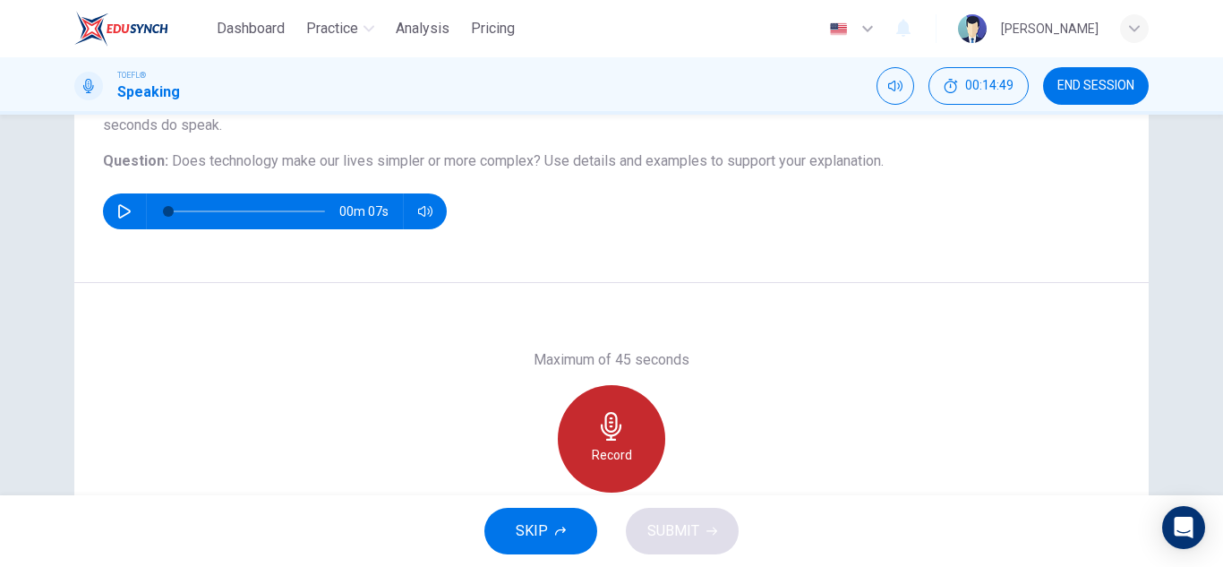
click at [601, 413] on icon "button" at bounding box center [611, 426] width 29 height 29
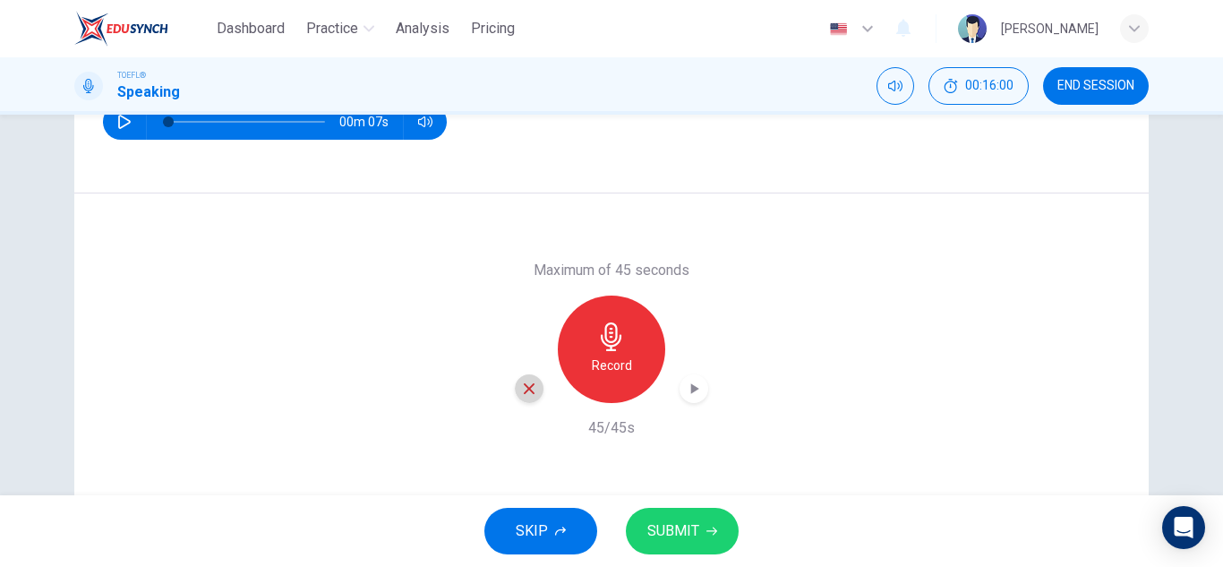
click at [524, 391] on icon "button" at bounding box center [529, 388] width 11 height 11
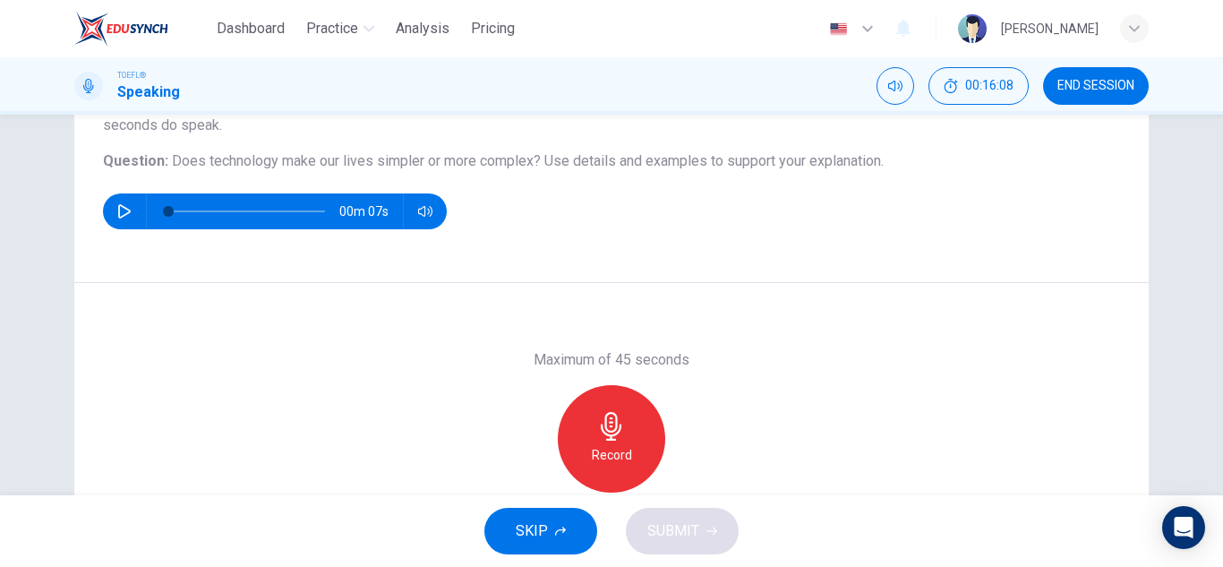
click at [617, 436] on icon "button" at bounding box center [611, 426] width 29 height 29
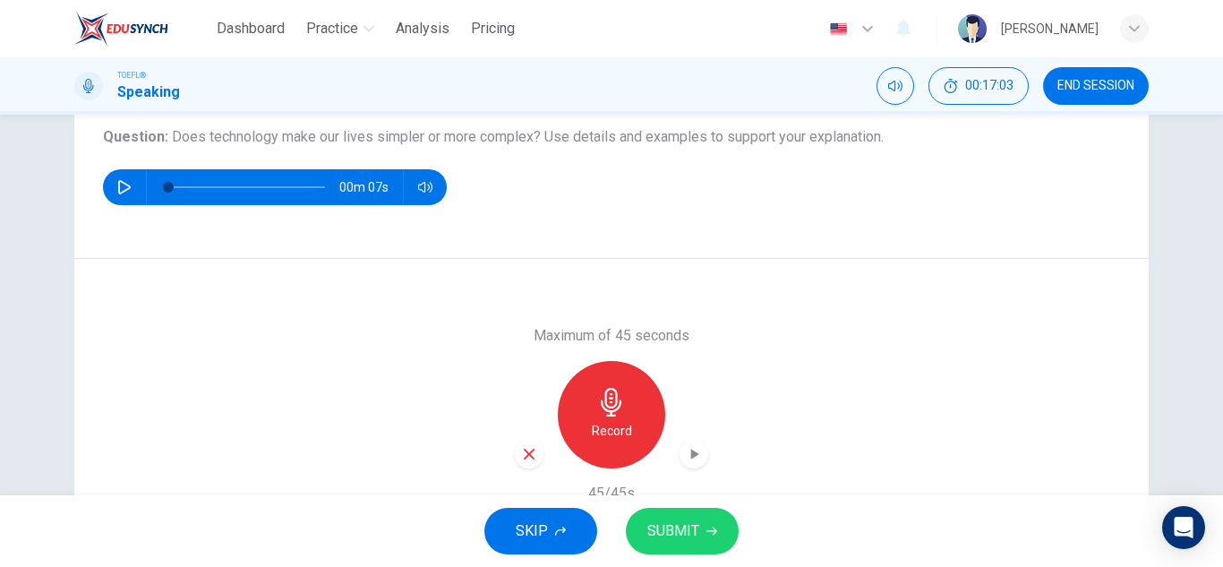
scroll to position [313, 0]
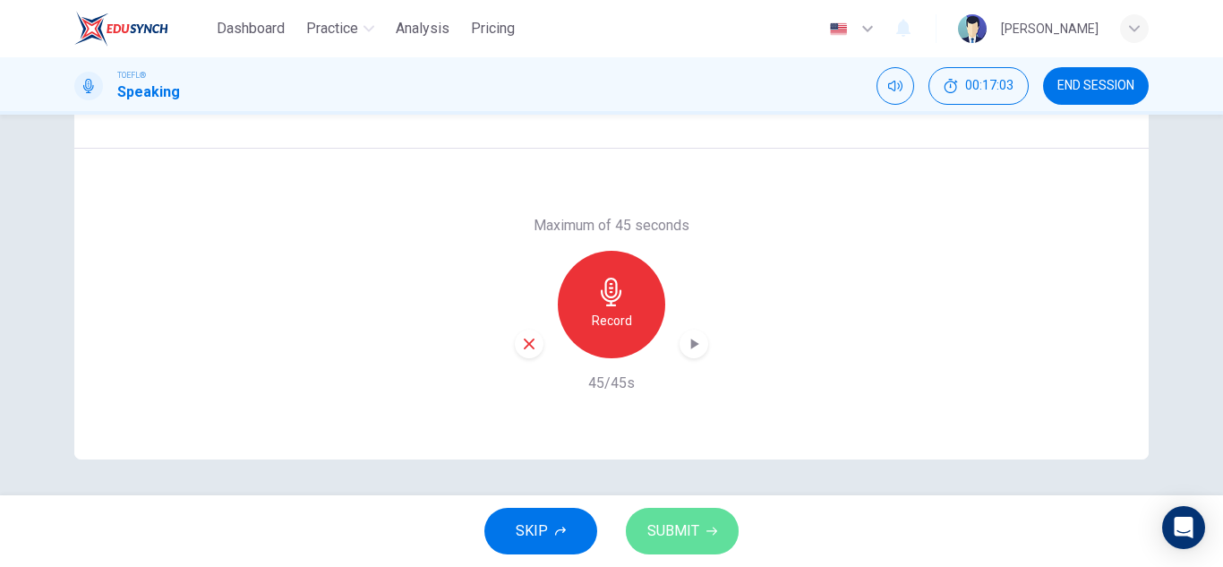
click at [682, 537] on span "SUBMIT" at bounding box center [673, 530] width 52 height 25
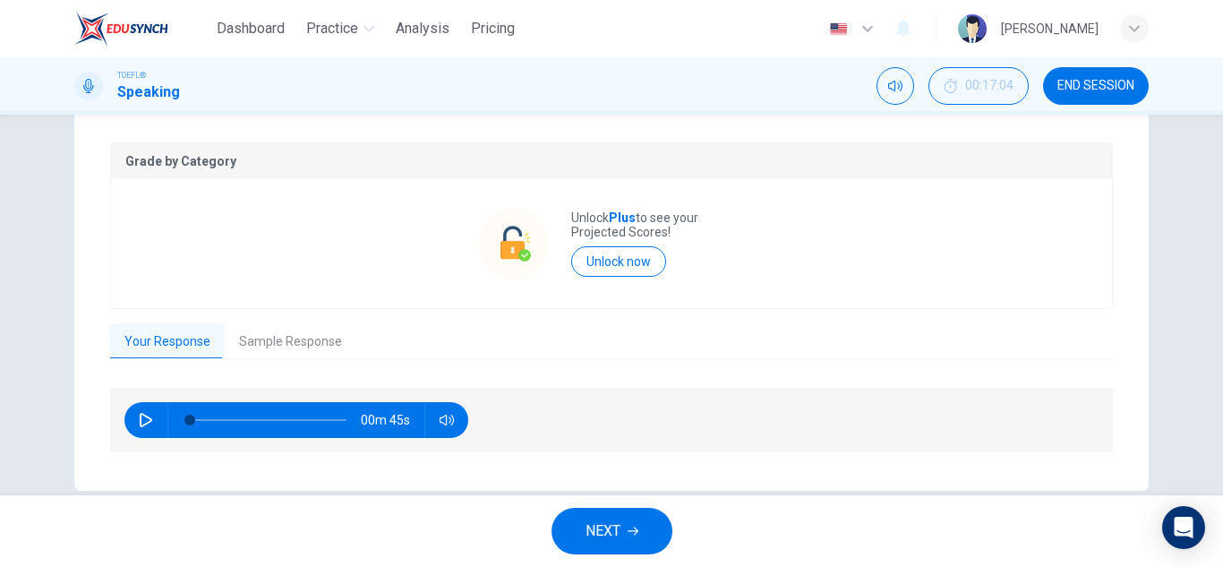
scroll to position [369, 0]
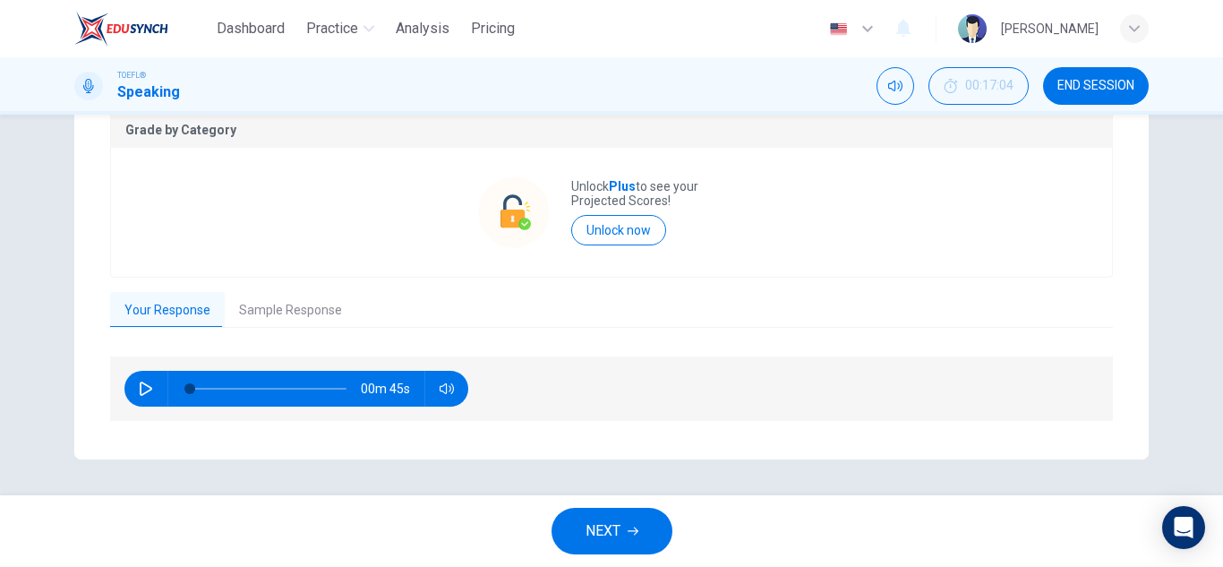
click at [276, 301] on button "Sample Response" at bounding box center [291, 311] width 132 height 38
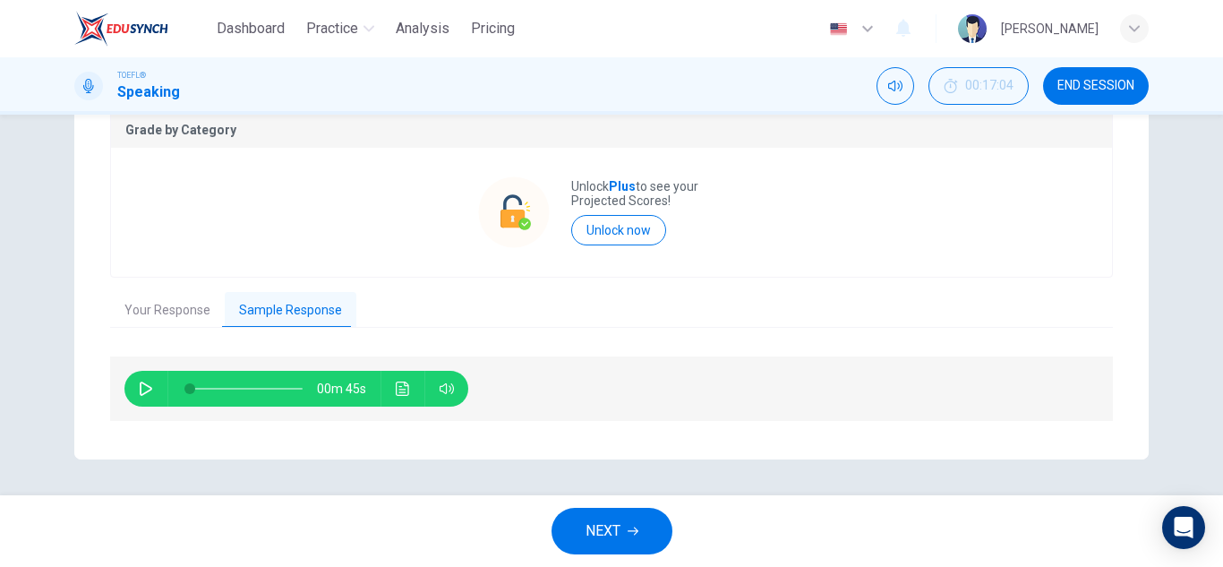
click at [132, 399] on button "button" at bounding box center [146, 389] width 29 height 36
drag, startPoint x: 136, startPoint y: 394, endPoint x: 151, endPoint y: 392, distance: 15.3
click at [139, 395] on icon "button" at bounding box center [146, 388] width 14 height 14
type input "11"
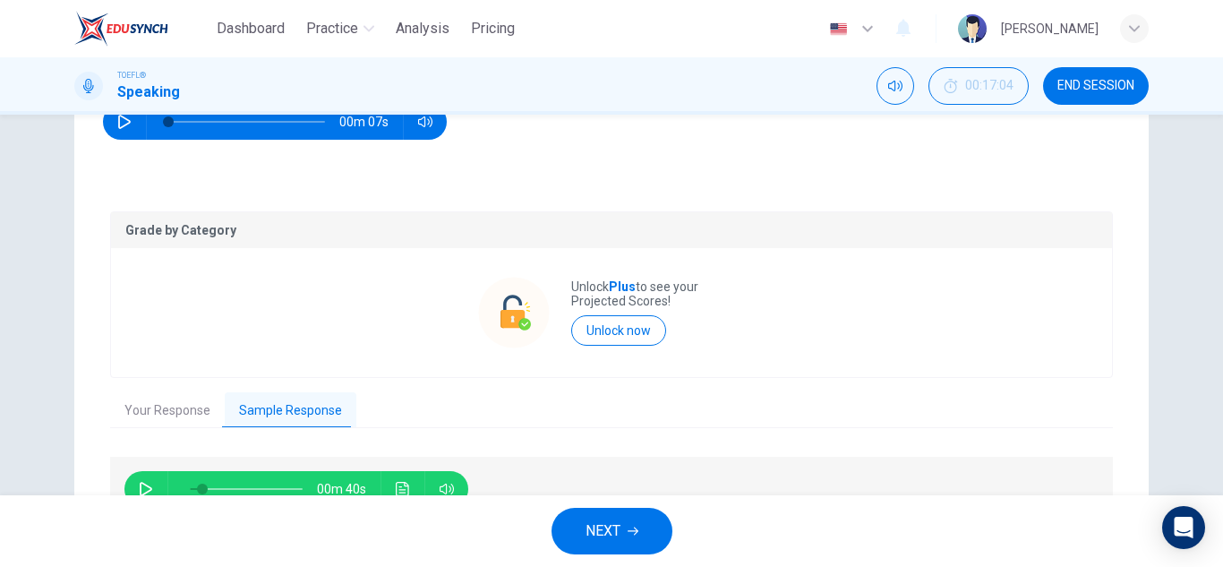
scroll to position [0, 0]
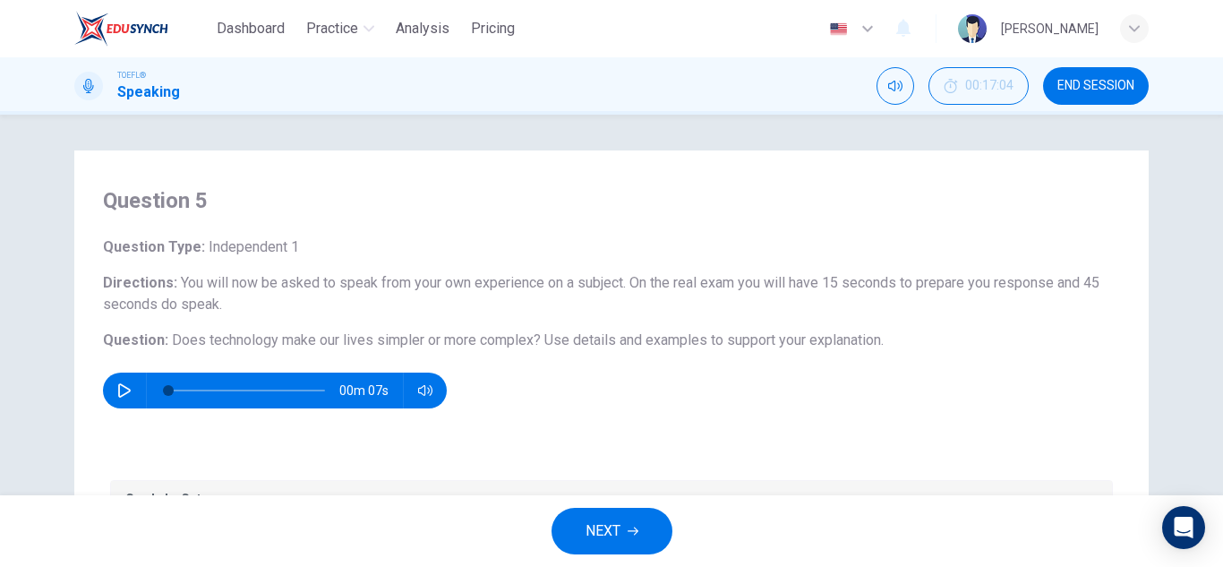
click at [586, 516] on button "NEXT" at bounding box center [612, 531] width 121 height 47
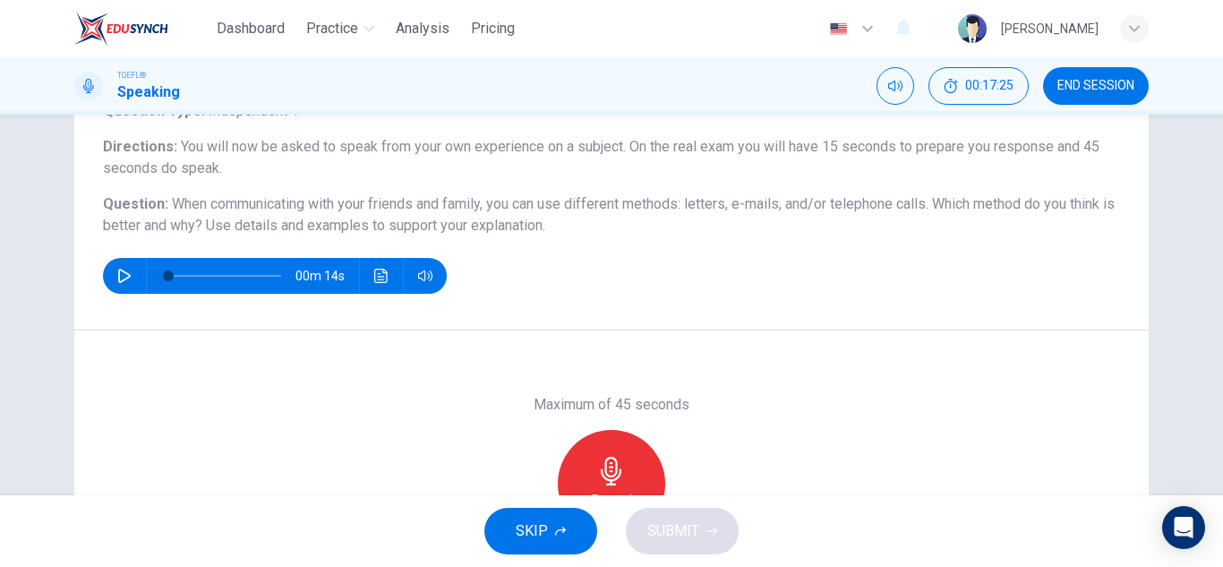
scroll to position [179, 0]
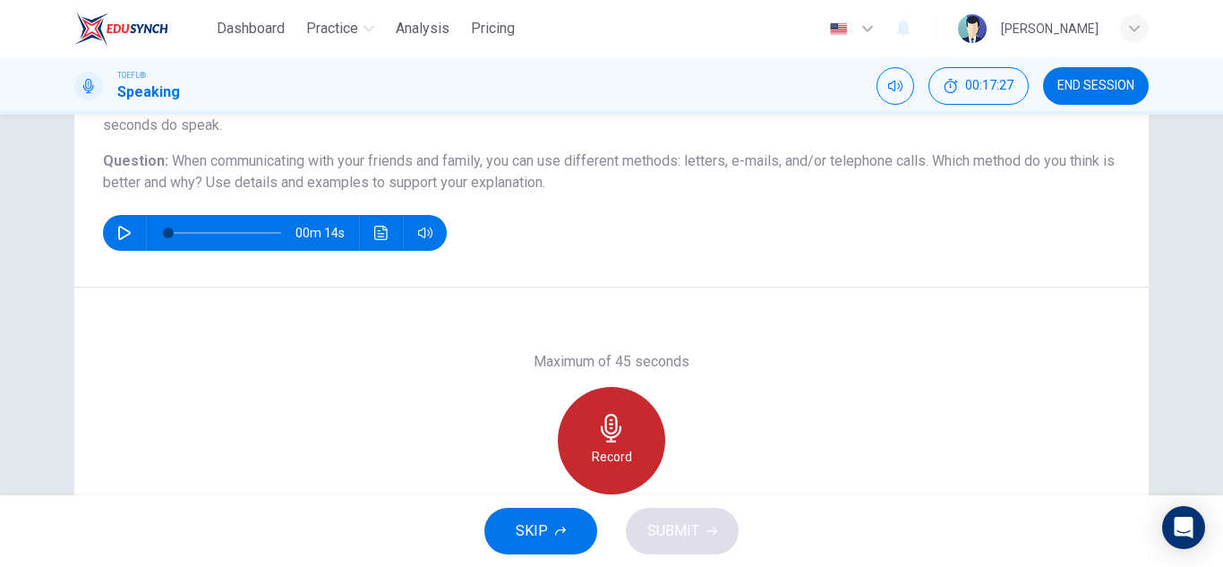
click at [614, 459] on h6 "Record" at bounding box center [612, 456] width 40 height 21
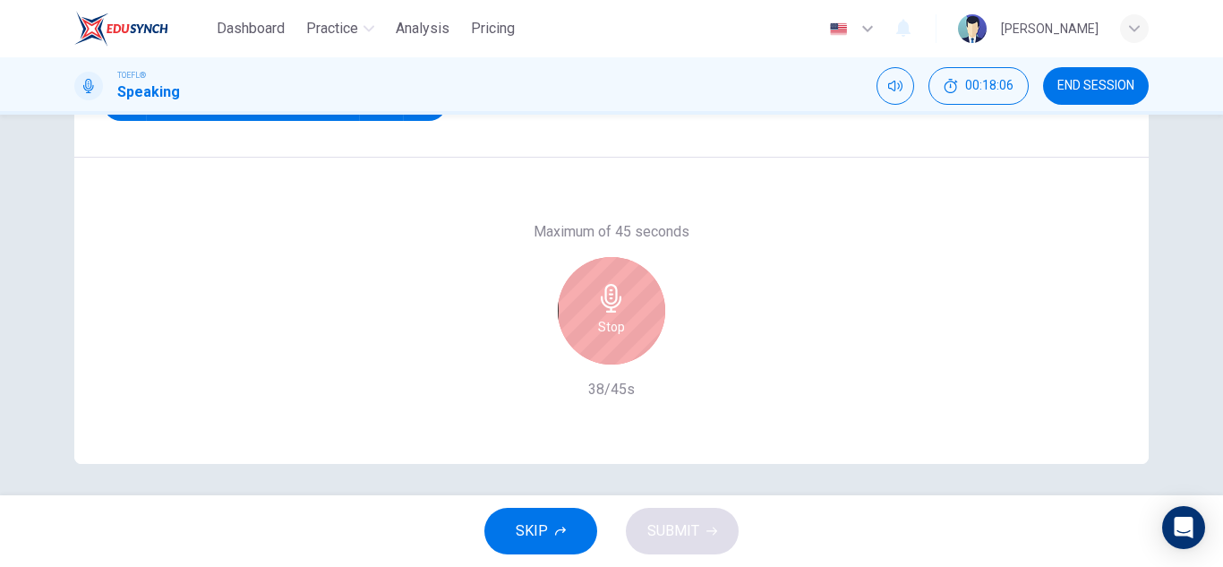
scroll to position [313, 0]
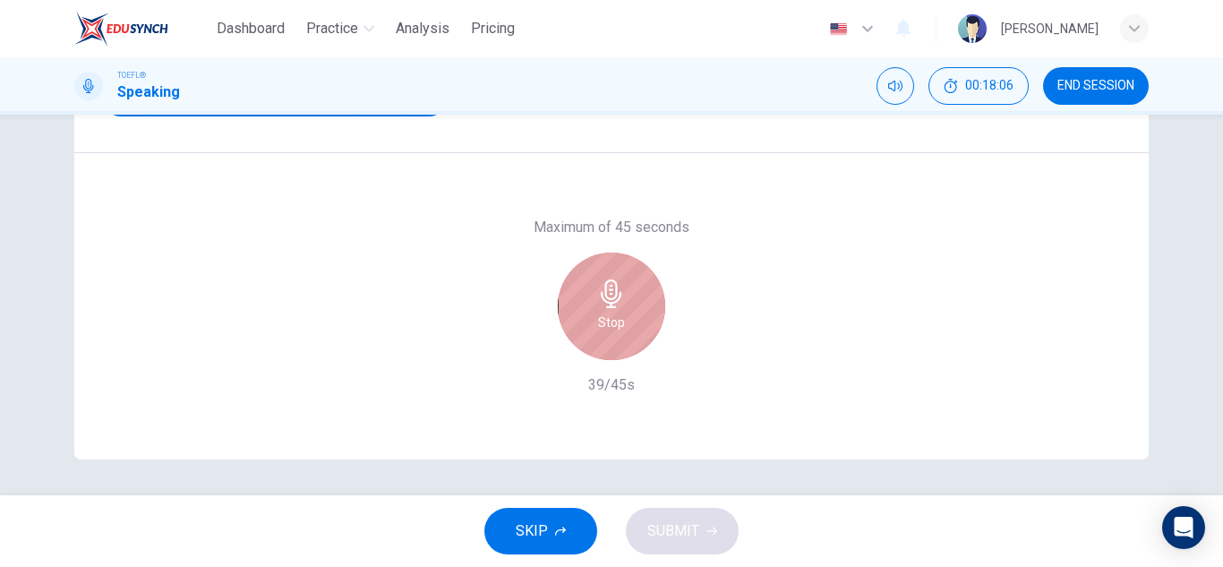
click at [584, 291] on div "Stop" at bounding box center [611, 305] width 107 height 107
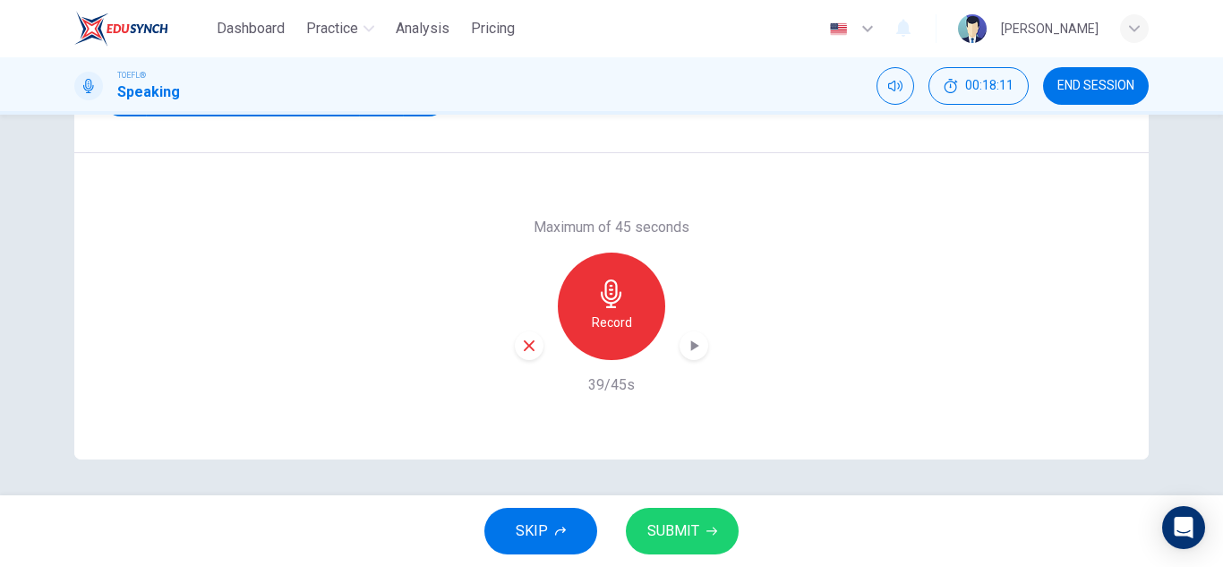
click at [691, 533] on span "SUBMIT" at bounding box center [673, 530] width 52 height 25
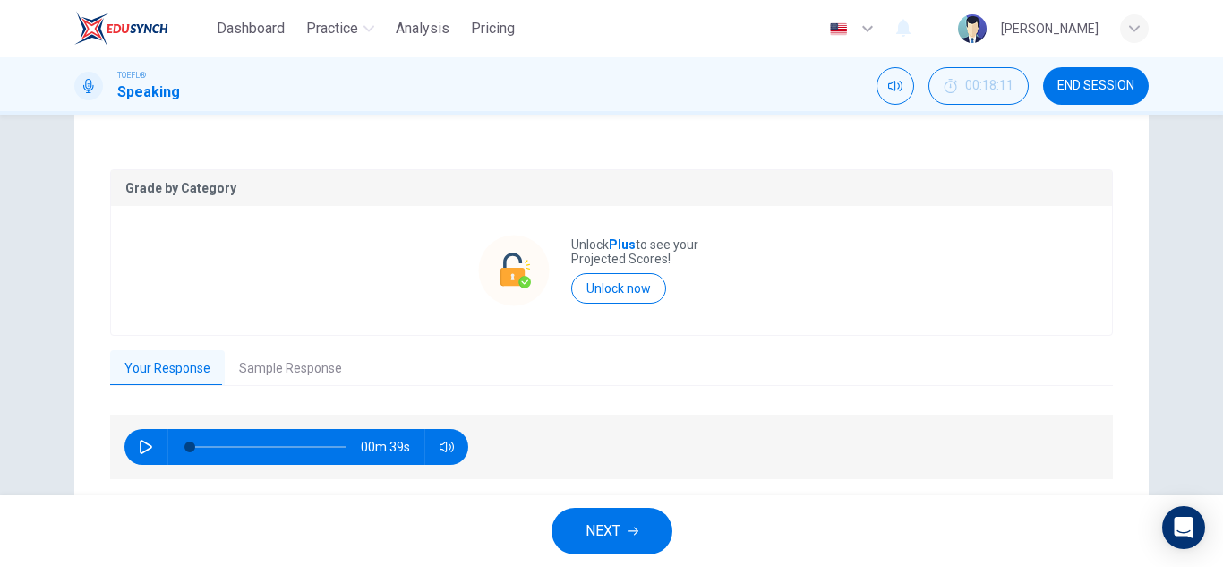
scroll to position [301, 0]
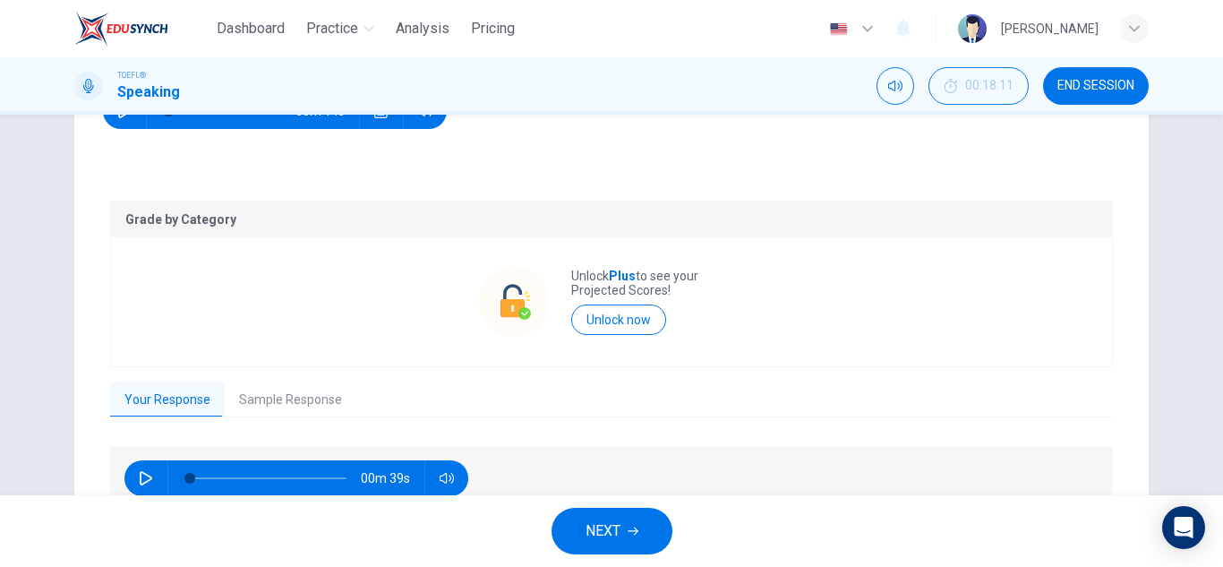
click at [293, 399] on button "Sample Response" at bounding box center [291, 400] width 132 height 38
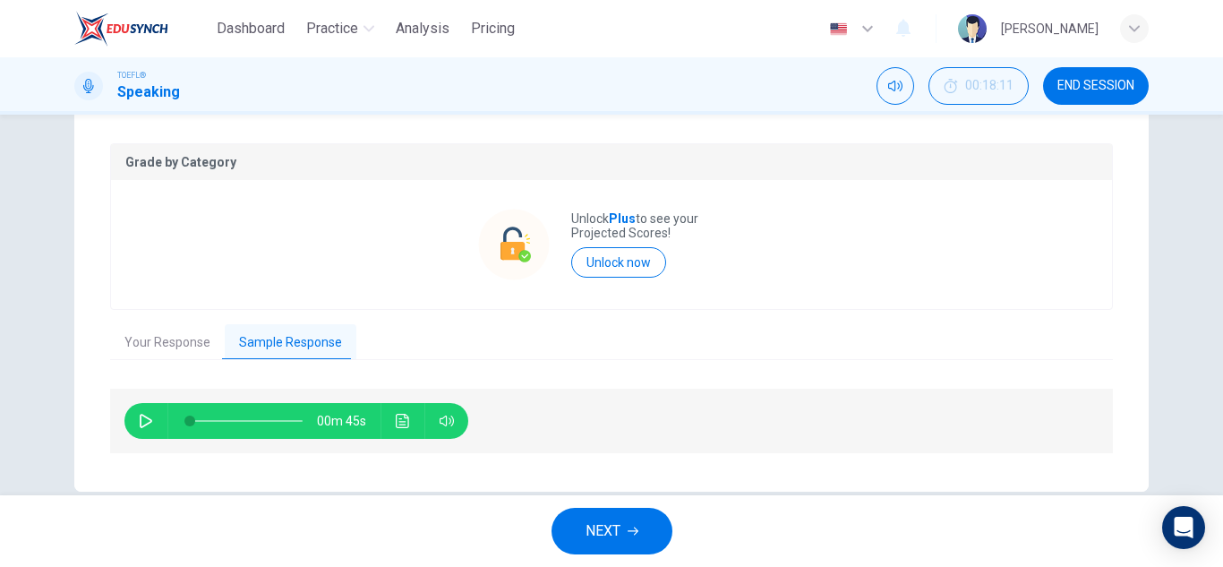
scroll to position [390, 0]
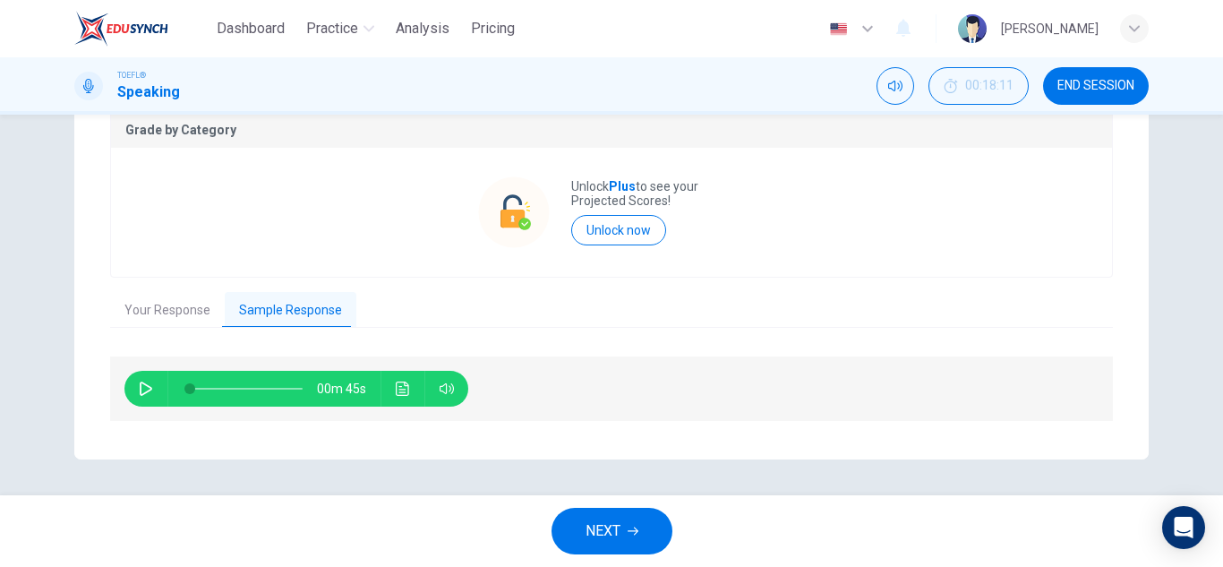
click at [142, 396] on button "button" at bounding box center [146, 389] width 29 height 36
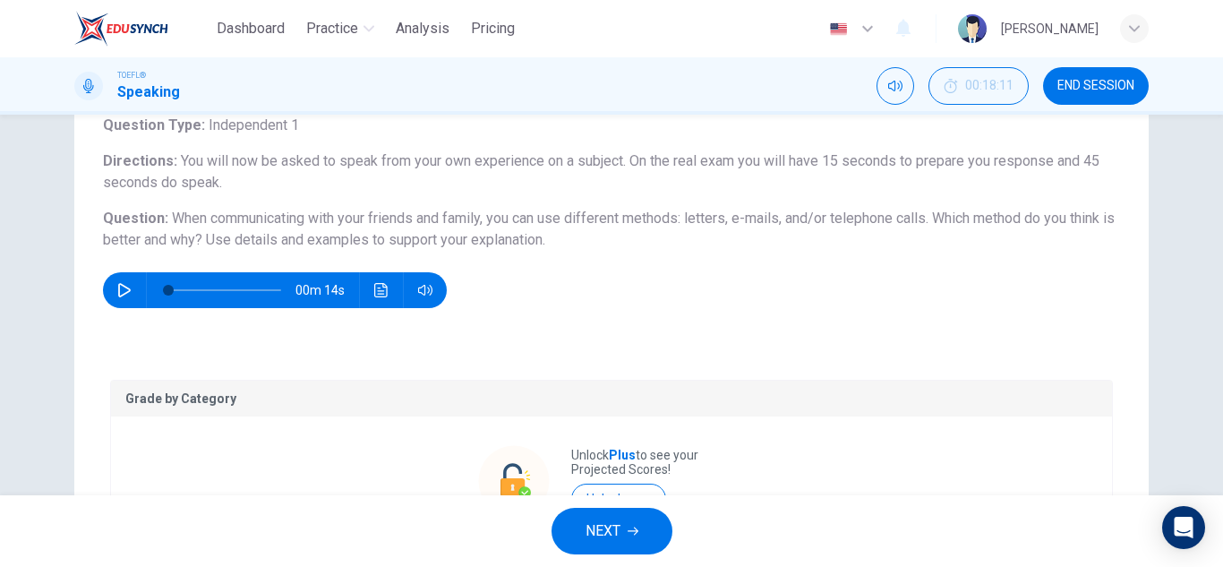
type input "27"
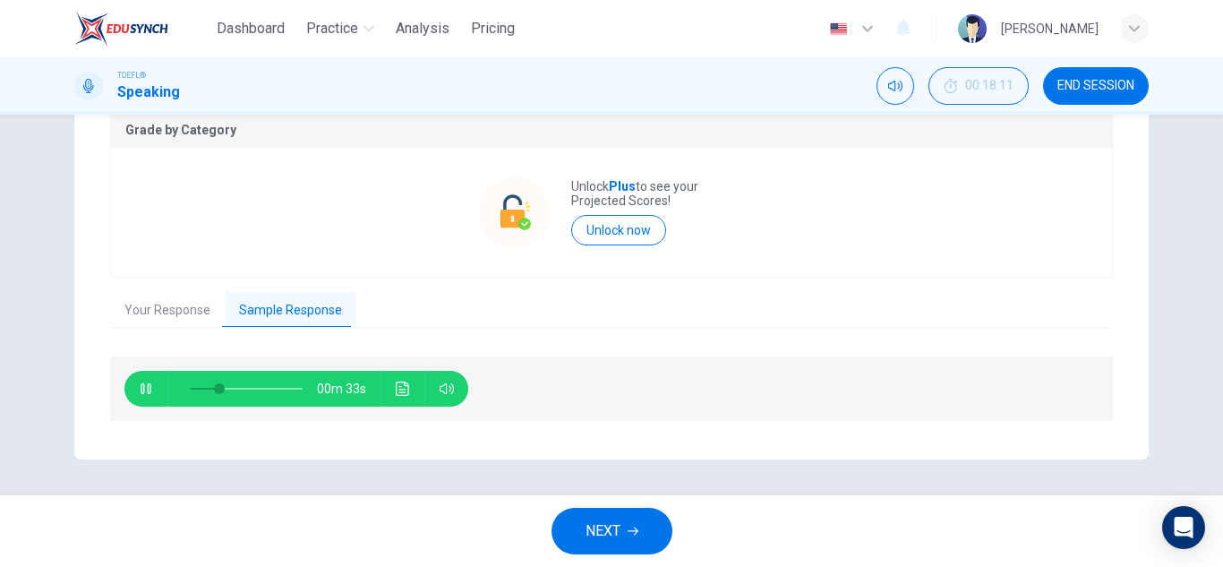
click at [627, 513] on button "NEXT" at bounding box center [612, 531] width 121 height 47
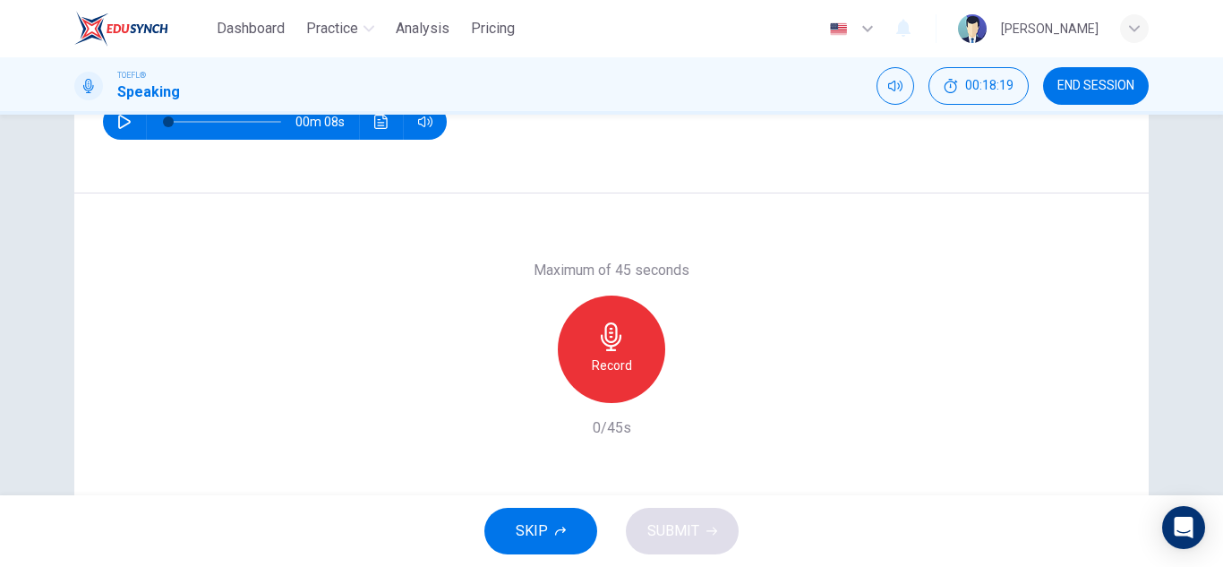
scroll to position [179, 0]
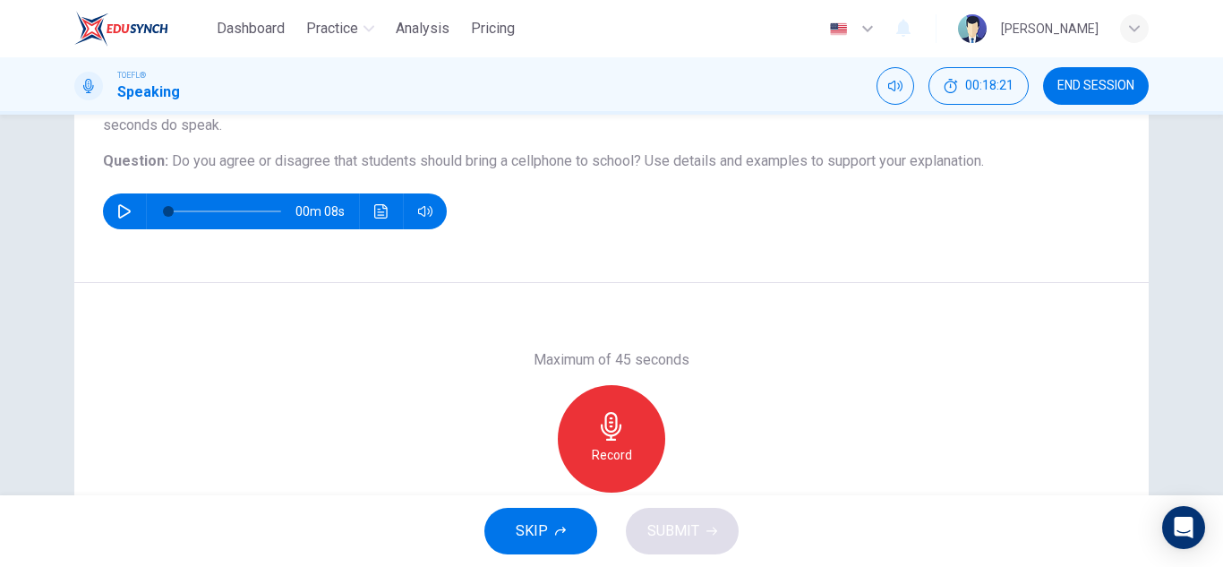
click at [636, 433] on div "Record" at bounding box center [611, 438] width 107 height 107
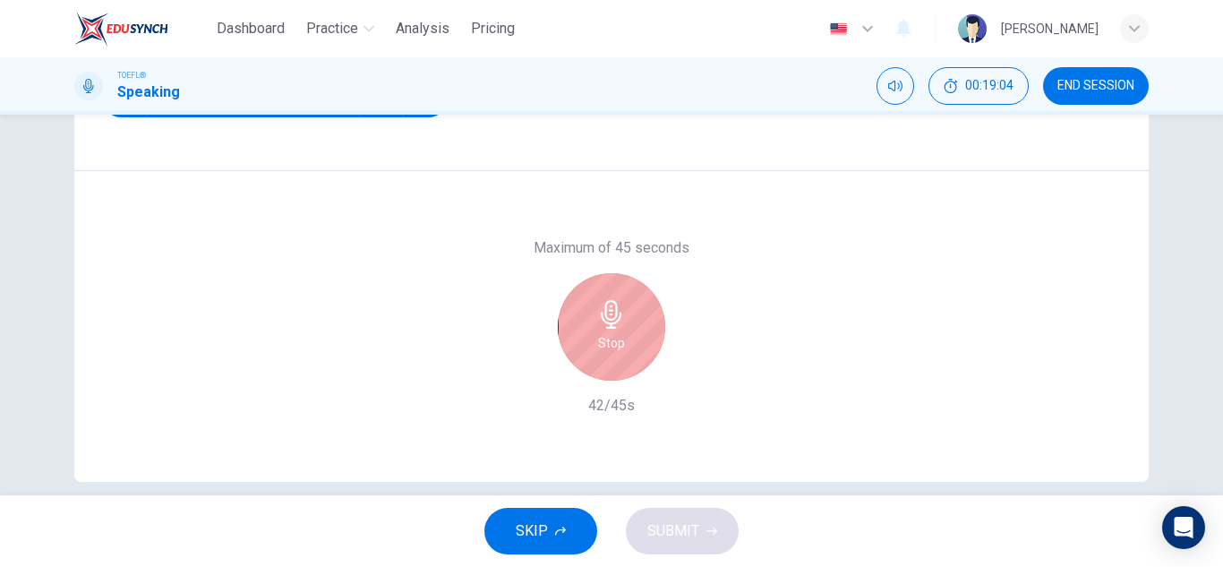
scroll to position [313, 0]
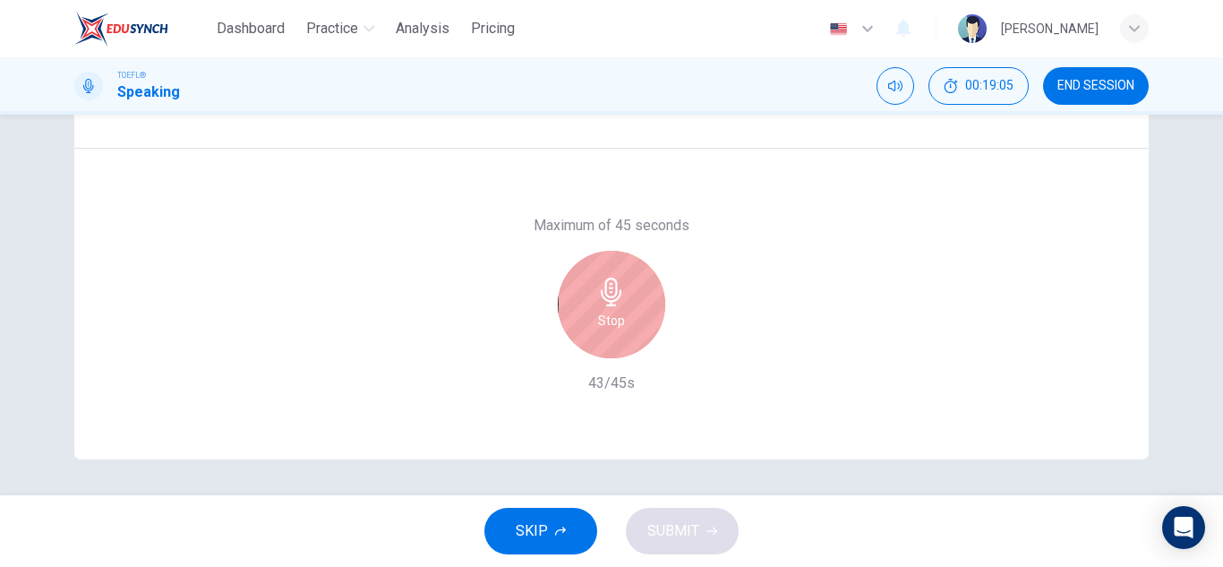
click at [599, 322] on h6 "Stop" at bounding box center [611, 320] width 27 height 21
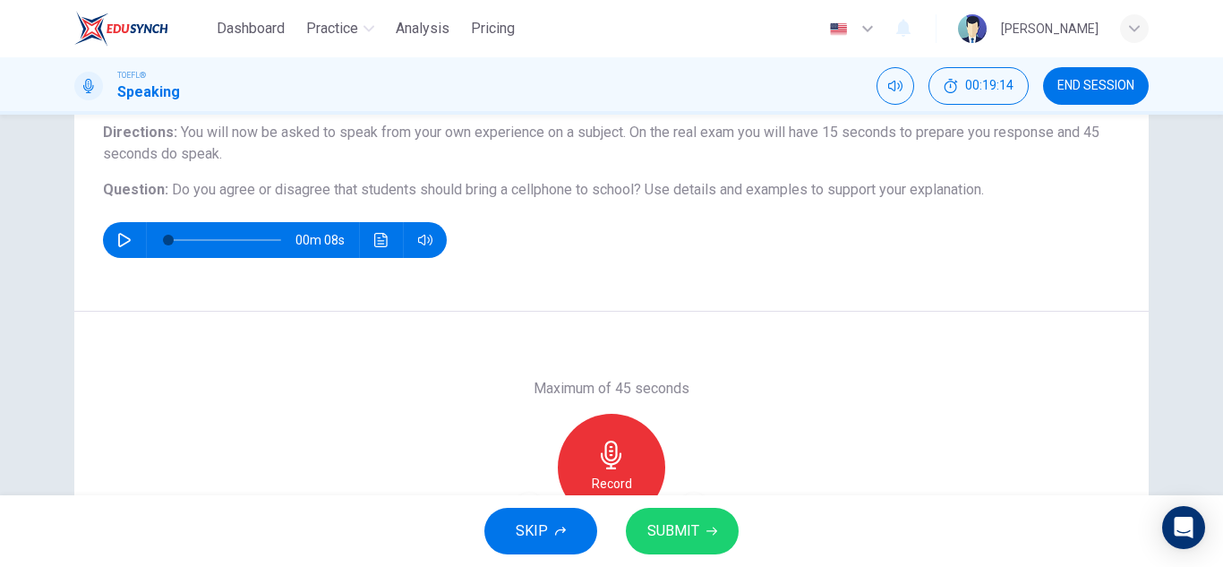
scroll to position [269, 0]
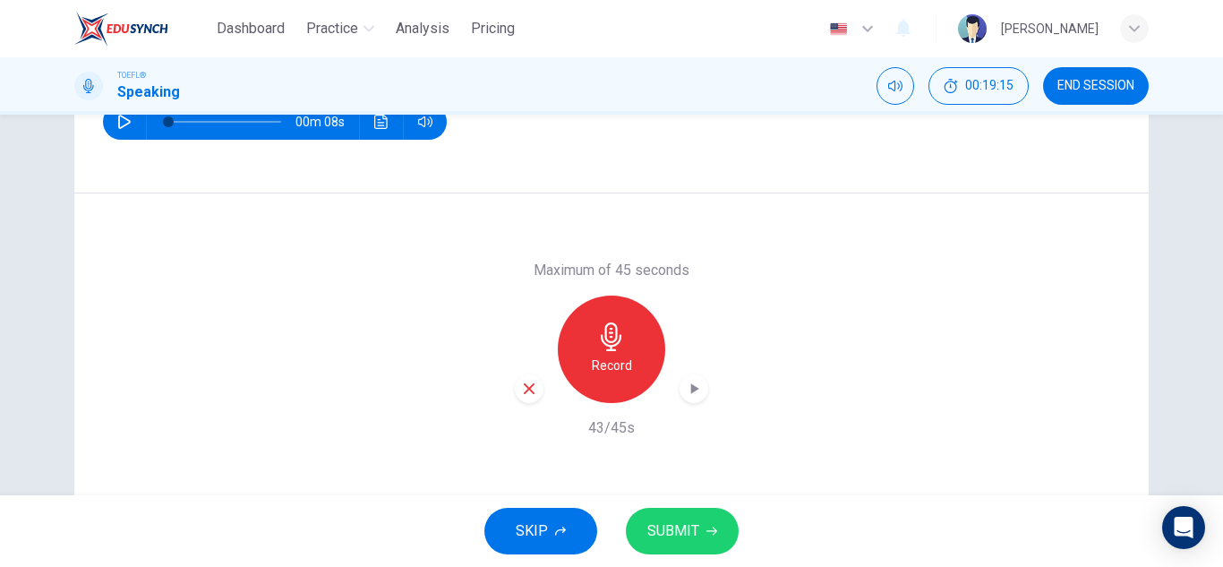
click at [694, 388] on icon "button" at bounding box center [695, 388] width 8 height 11
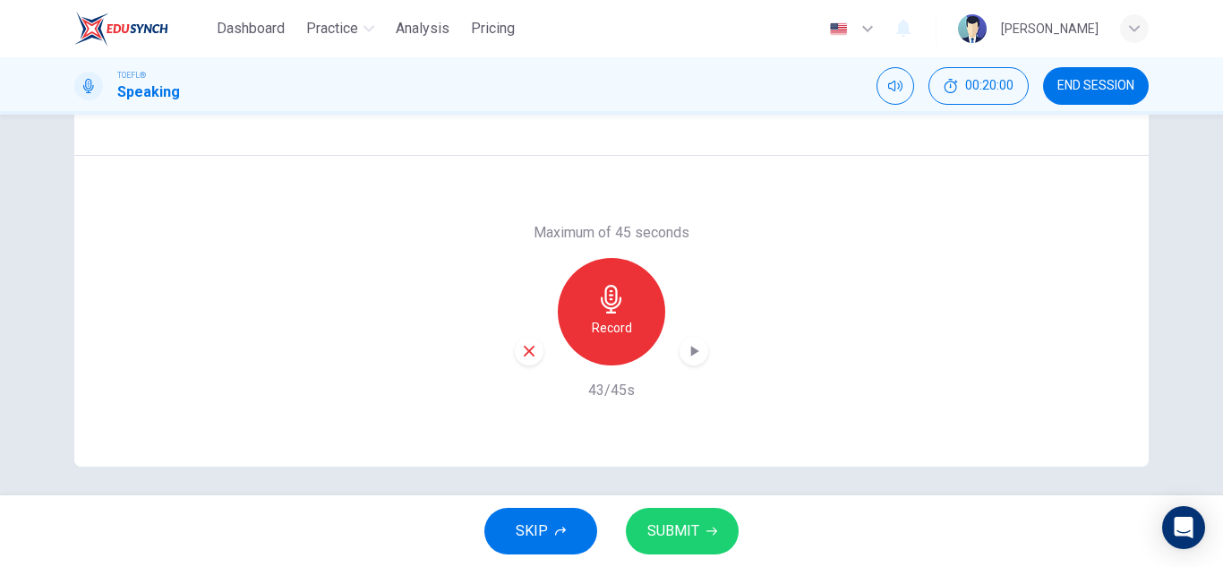
scroll to position [313, 0]
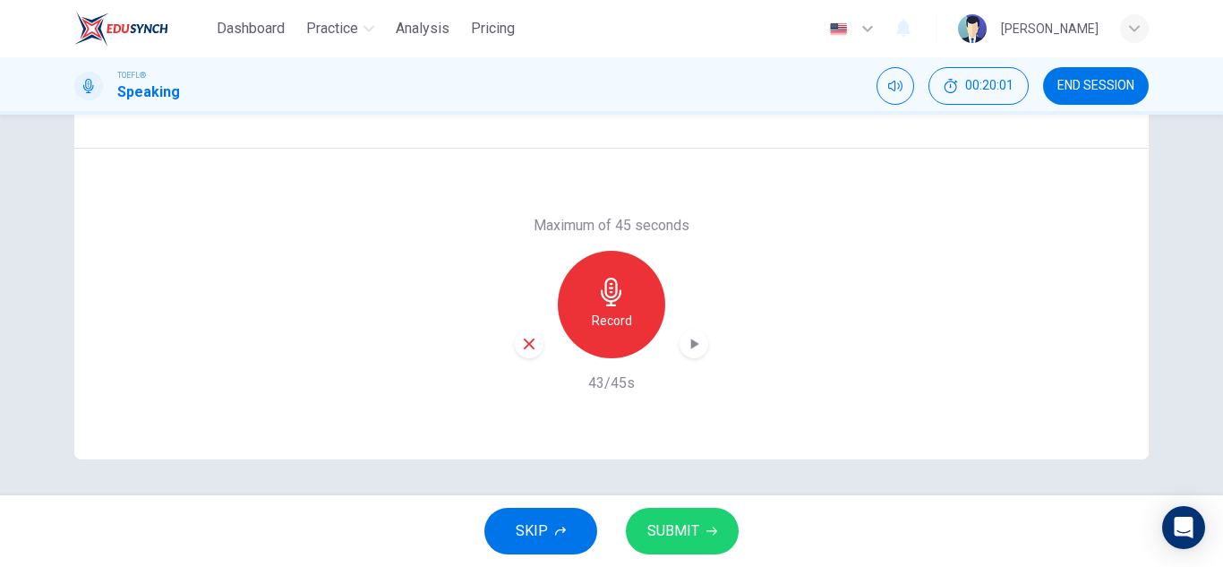
click at [671, 537] on span "SUBMIT" at bounding box center [673, 530] width 52 height 25
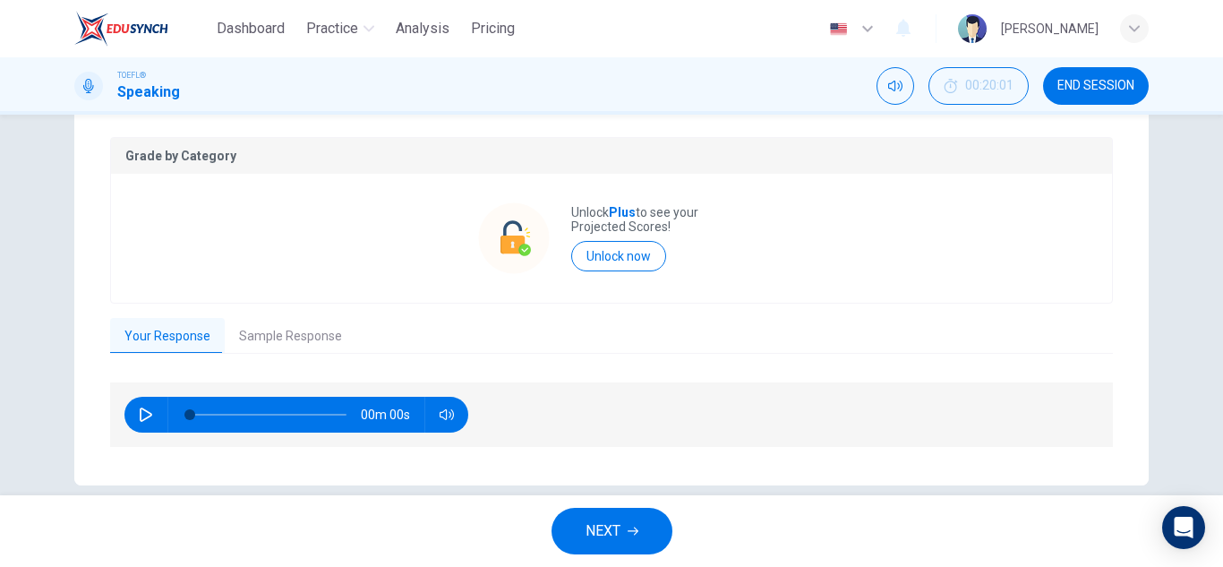
scroll to position [369, 0]
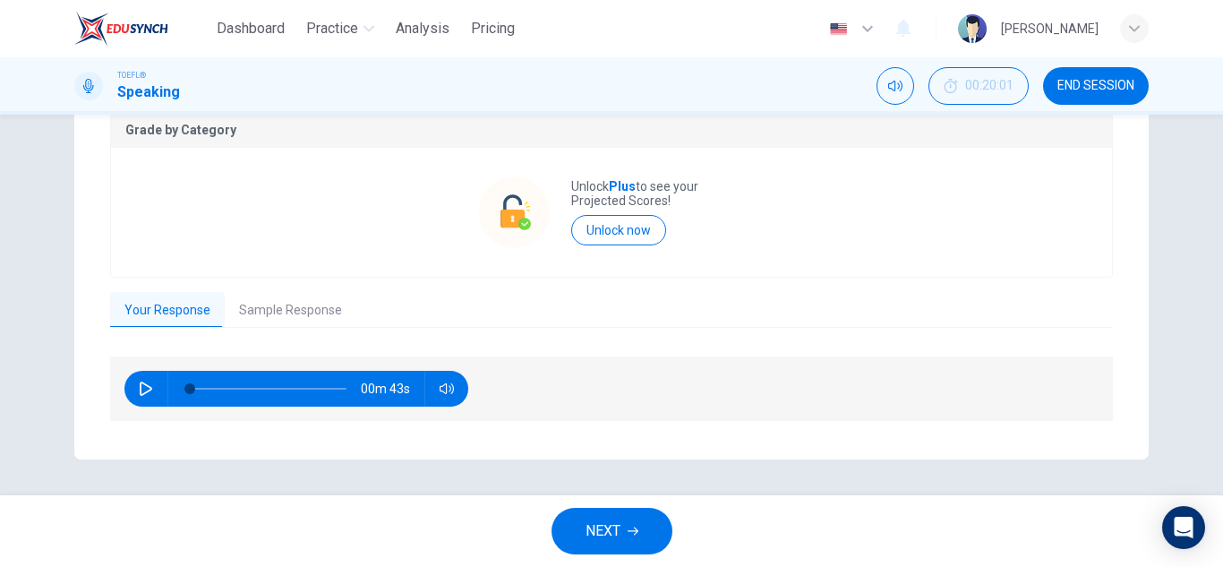
click at [249, 318] on button "Sample Response" at bounding box center [291, 311] width 132 height 38
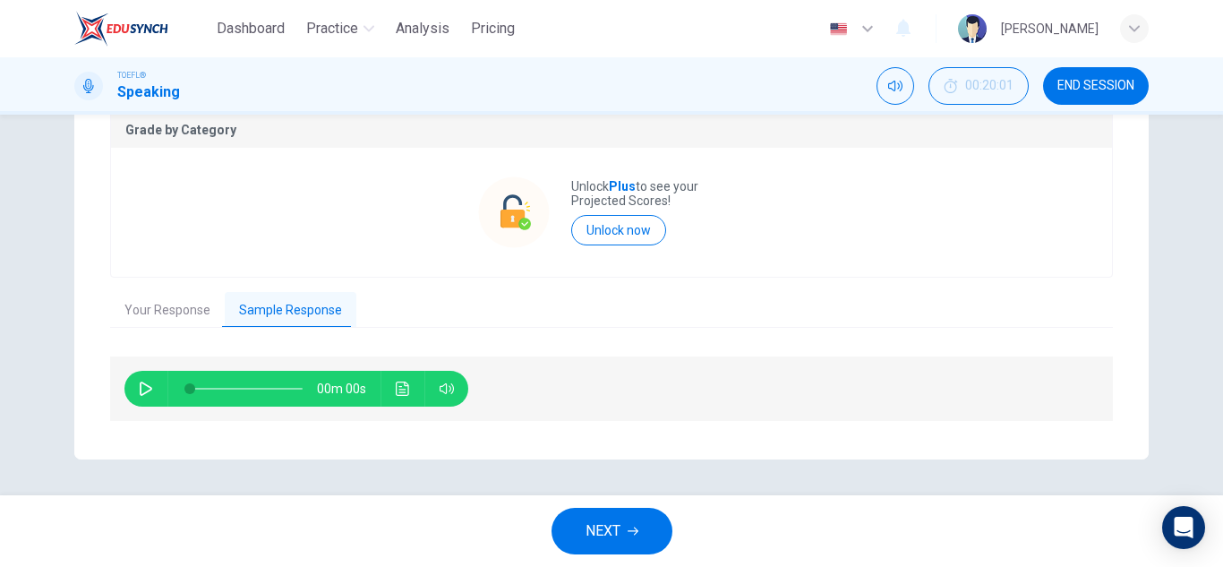
click at [134, 381] on button "button" at bounding box center [146, 389] width 29 height 36
click at [141, 385] on icon "button" at bounding box center [146, 388] width 10 height 11
type input "30"
click at [614, 545] on button "NEXT" at bounding box center [612, 531] width 121 height 47
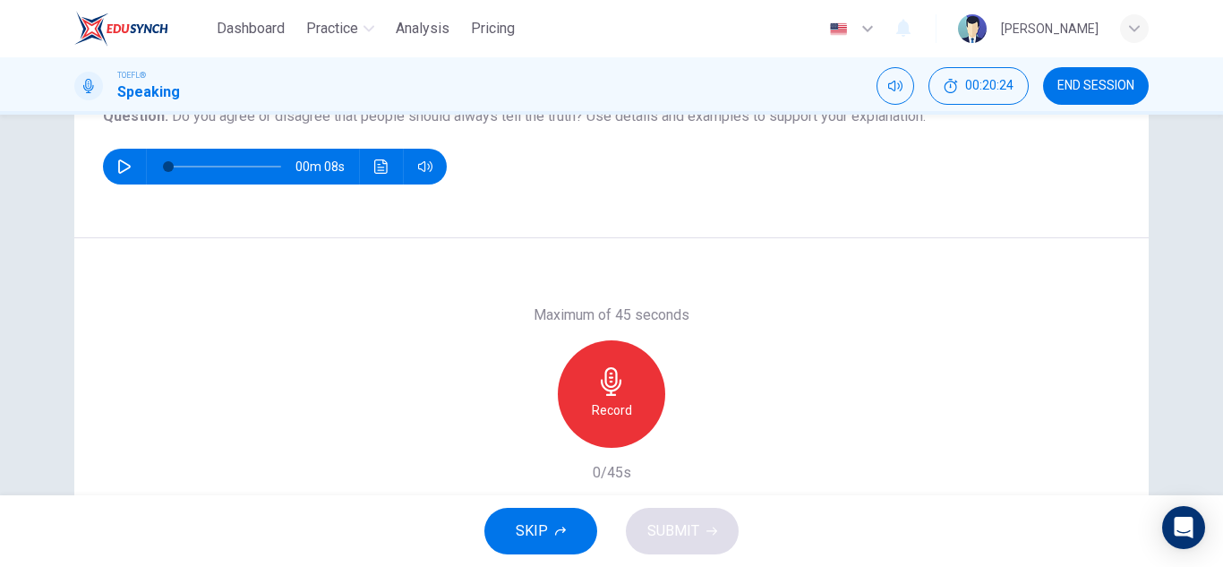
scroll to position [134, 0]
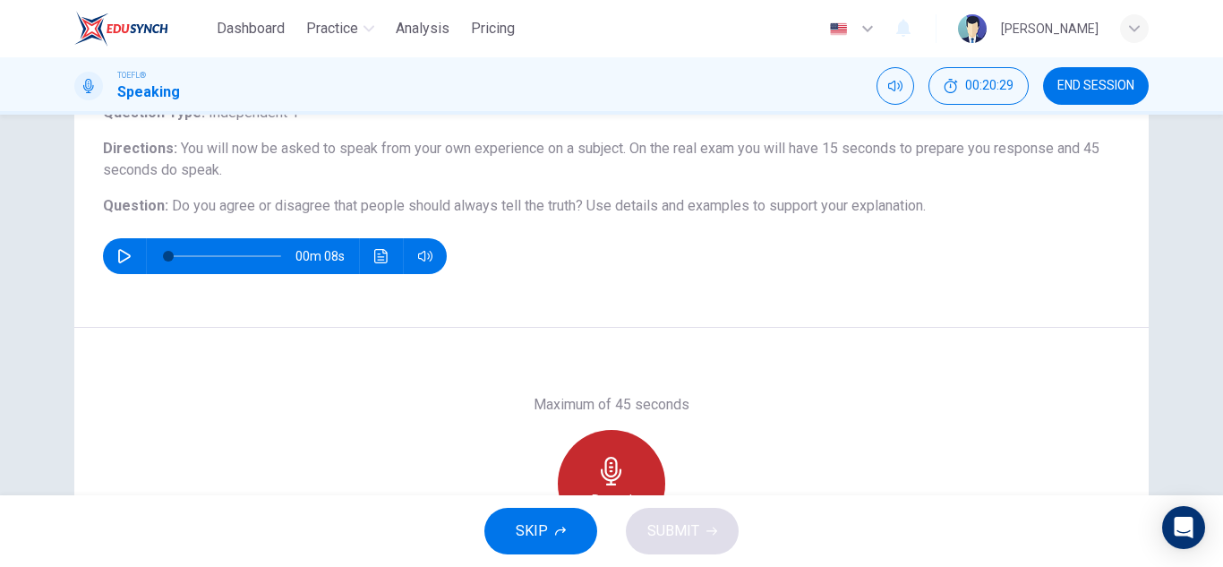
click at [616, 462] on icon "button" at bounding box center [611, 471] width 29 height 29
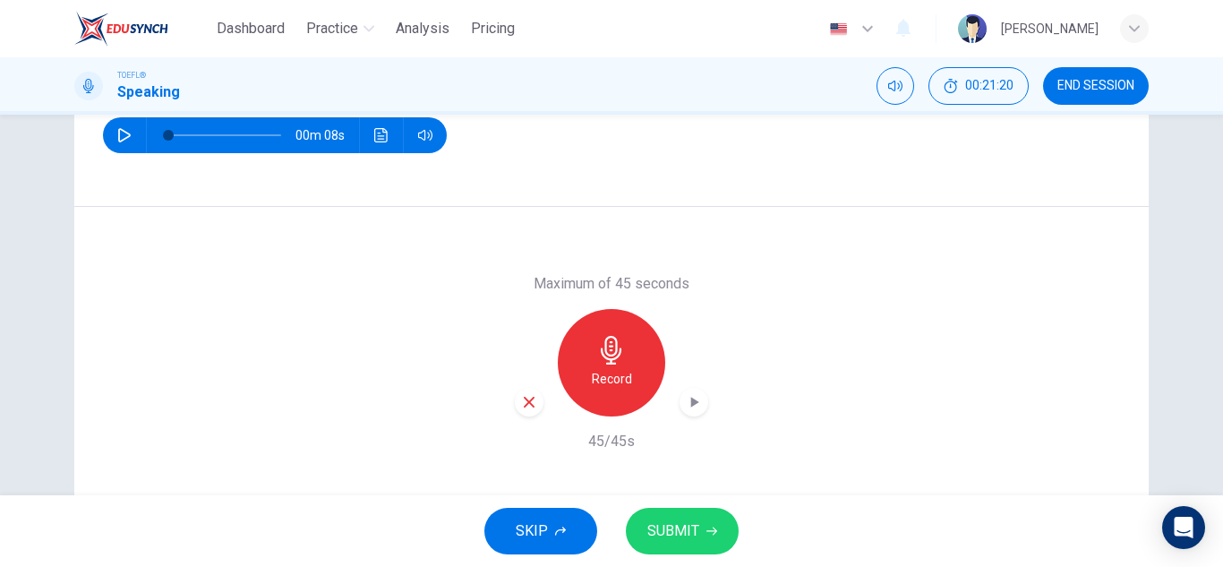
scroll to position [224, 0]
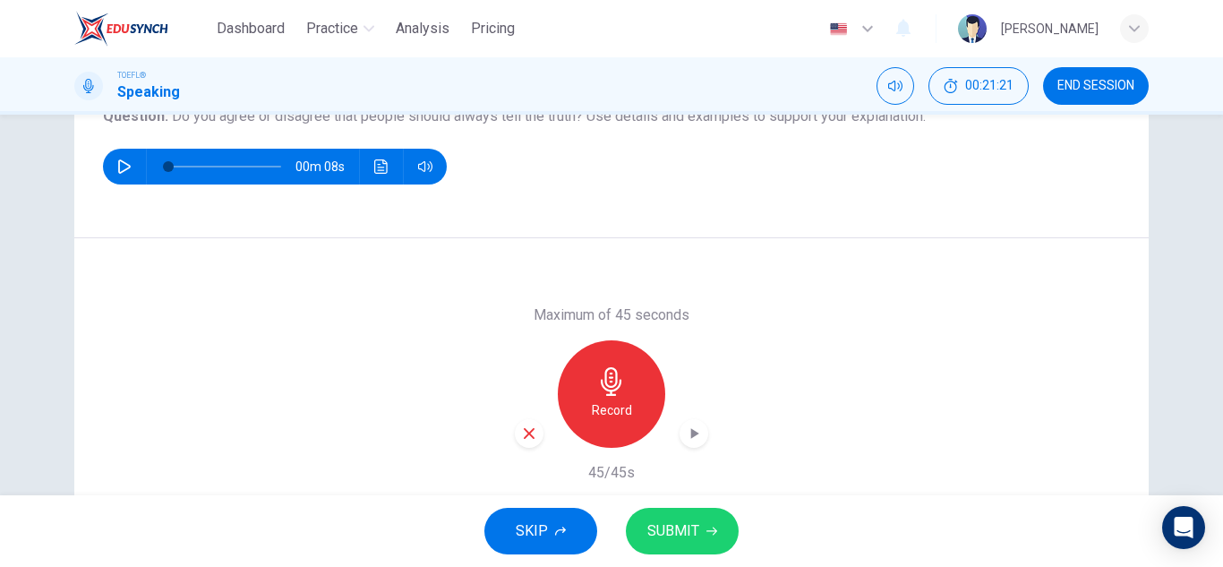
click at [529, 438] on icon "button" at bounding box center [529, 433] width 11 height 11
click at [629, 403] on div "Record" at bounding box center [611, 393] width 107 height 107
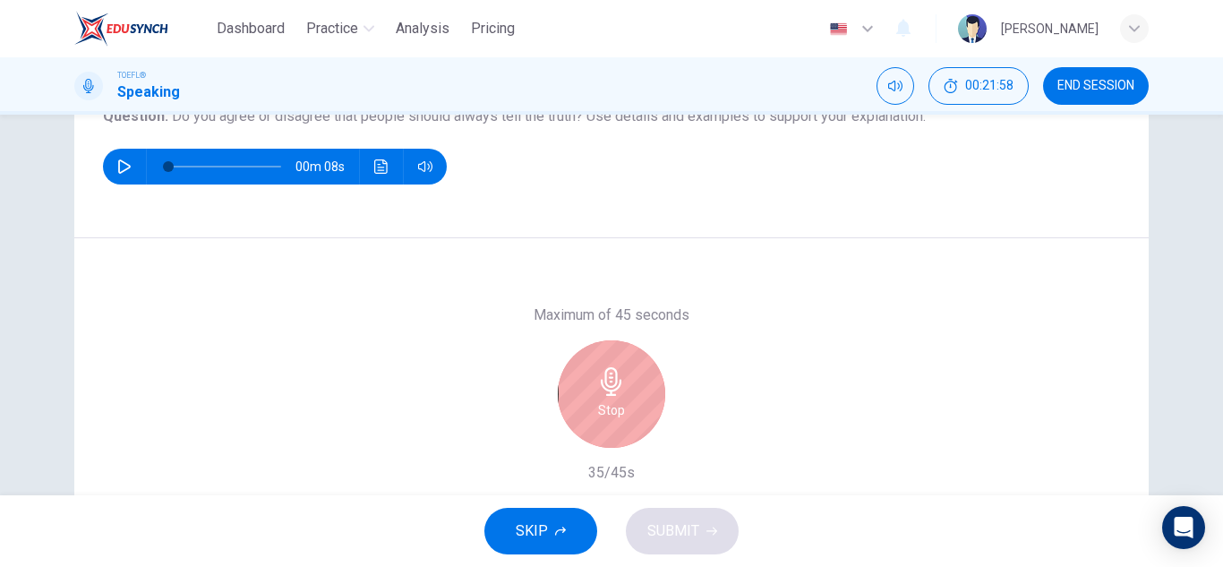
click at [616, 425] on div "Stop" at bounding box center [611, 393] width 107 height 107
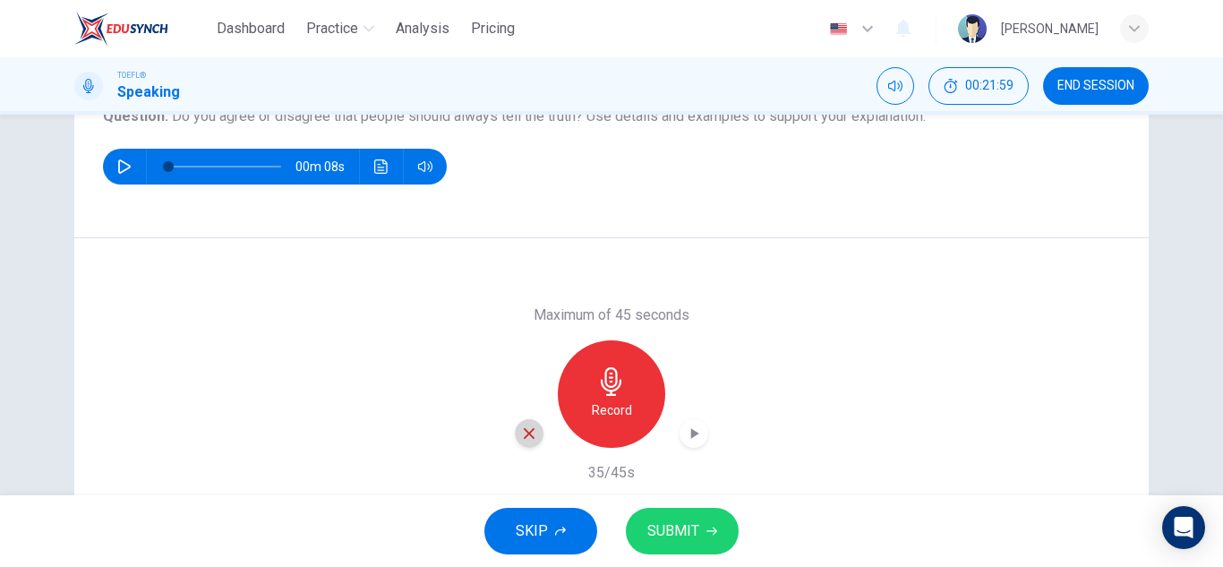
click at [529, 433] on icon "button" at bounding box center [529, 433] width 16 height 16
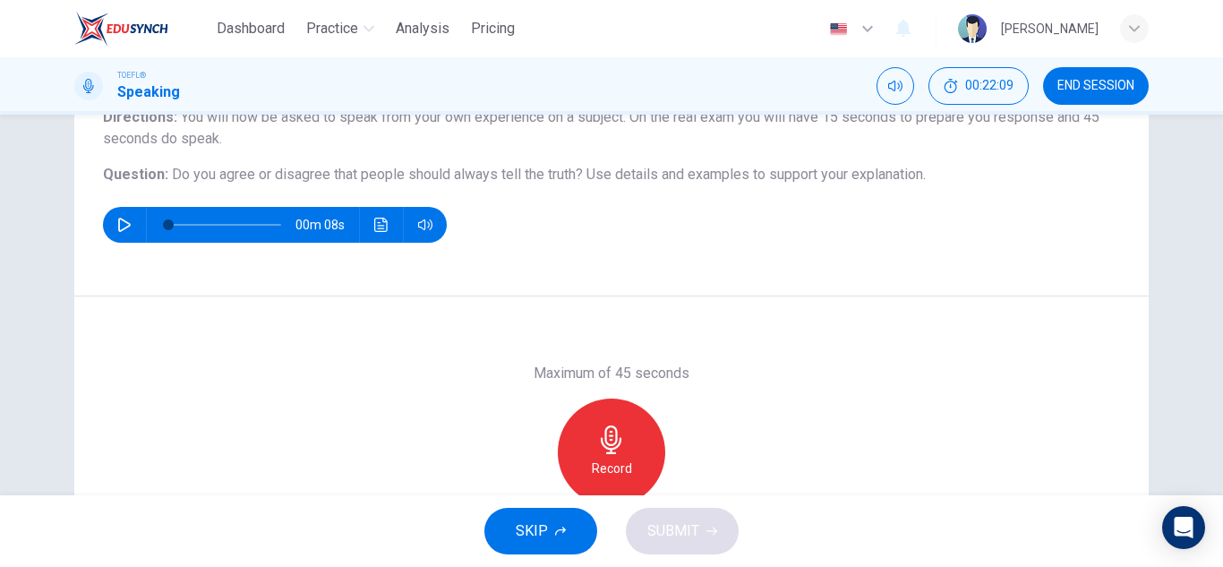
scroll to position [134, 0]
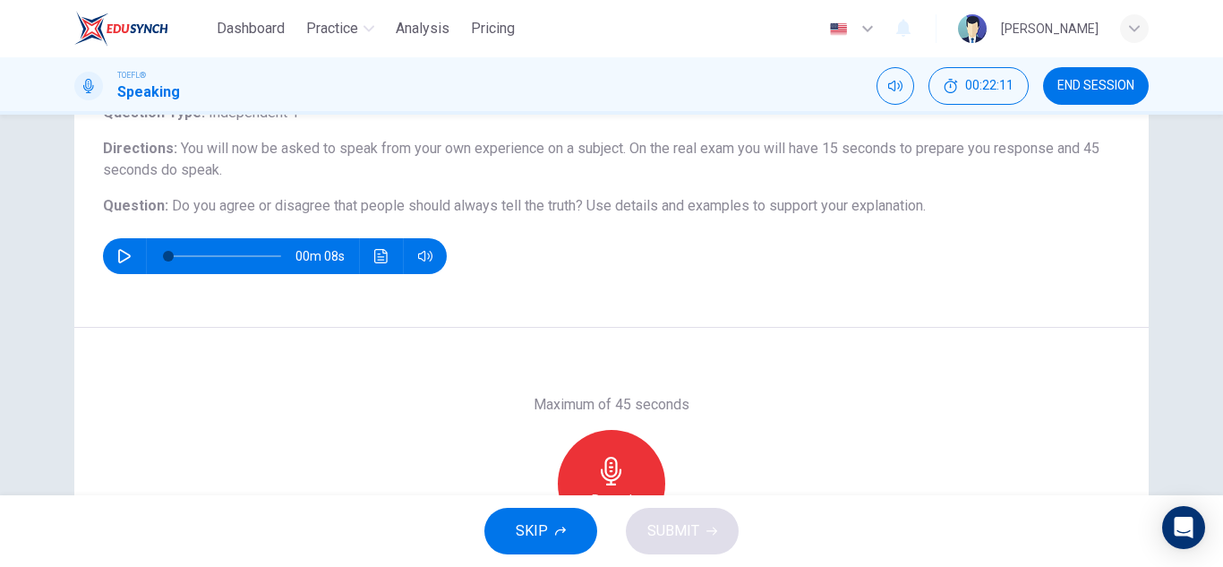
click at [1090, 96] on button "END SESSION" at bounding box center [1096, 86] width 106 height 38
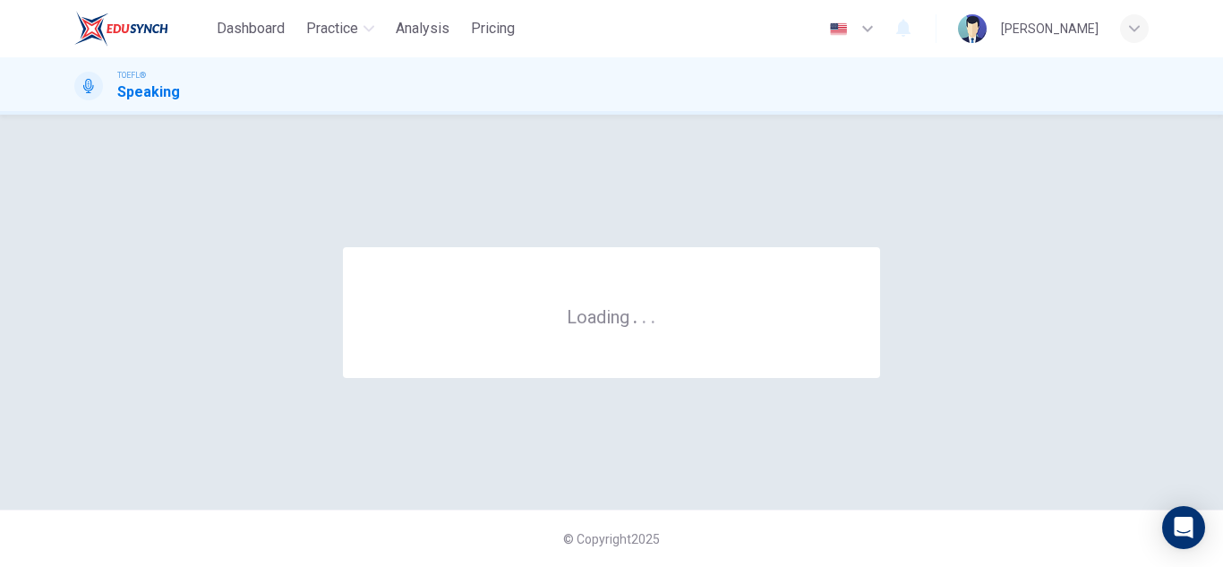
scroll to position [0, 0]
